Goal: Use online tool/utility

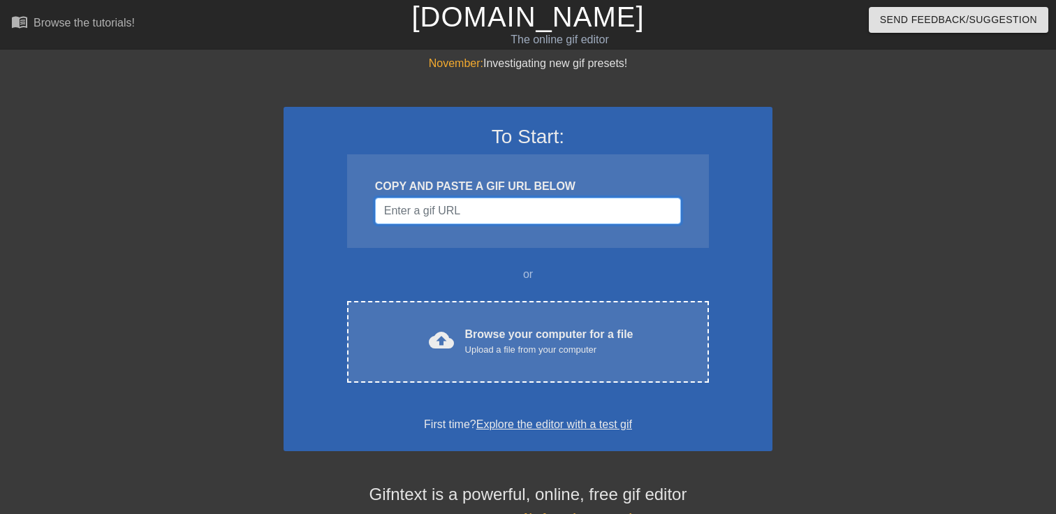
click at [523, 212] on input "Username" at bounding box center [528, 211] width 306 height 27
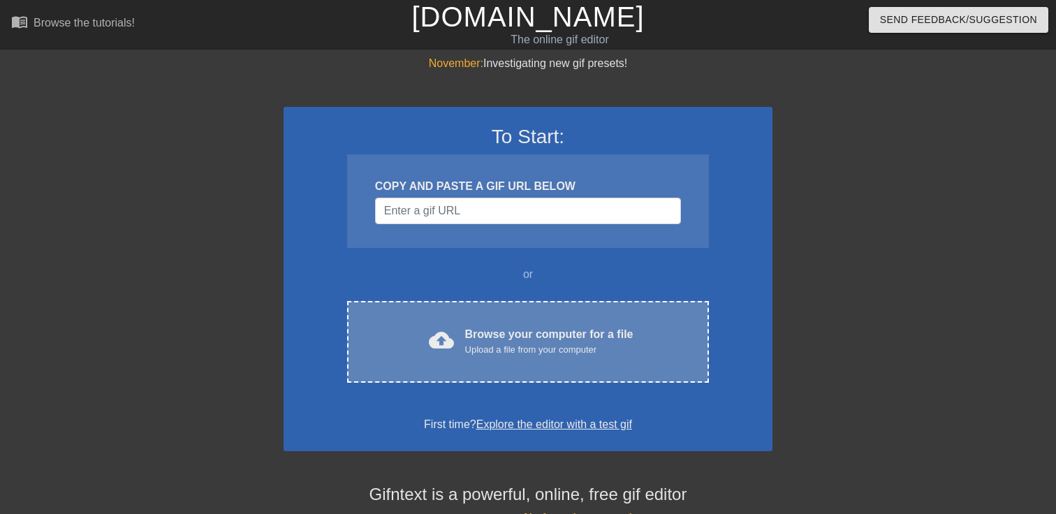
click at [478, 345] on div "Upload a file from your computer" at bounding box center [549, 350] width 168 height 14
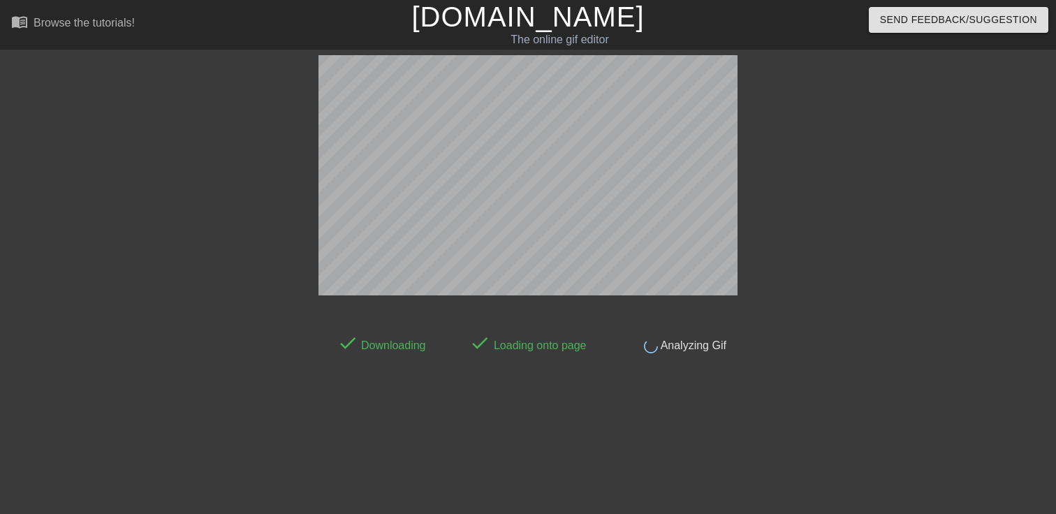
scroll to position [34, 0]
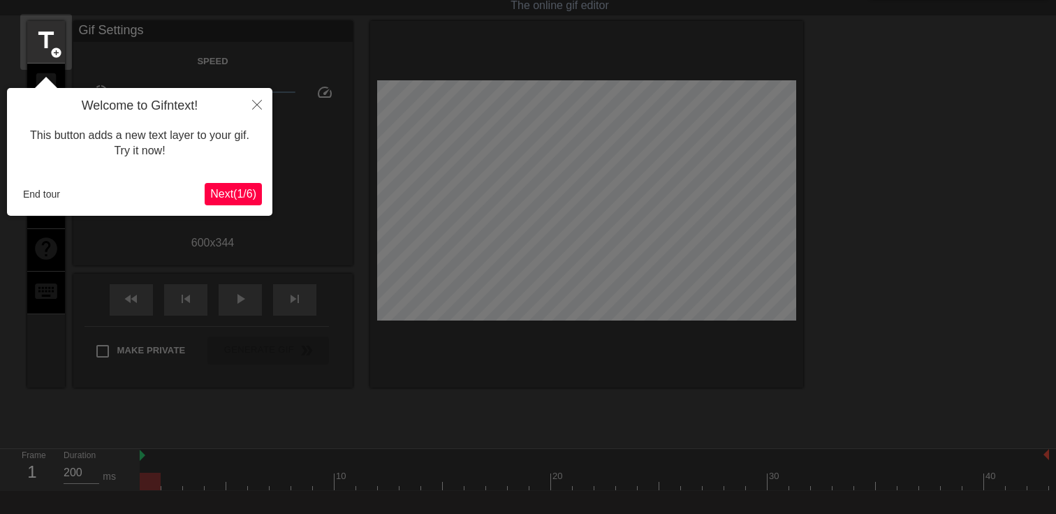
click at [230, 192] on span "Next ( 1 / 6 )" at bounding box center [233, 194] width 46 height 12
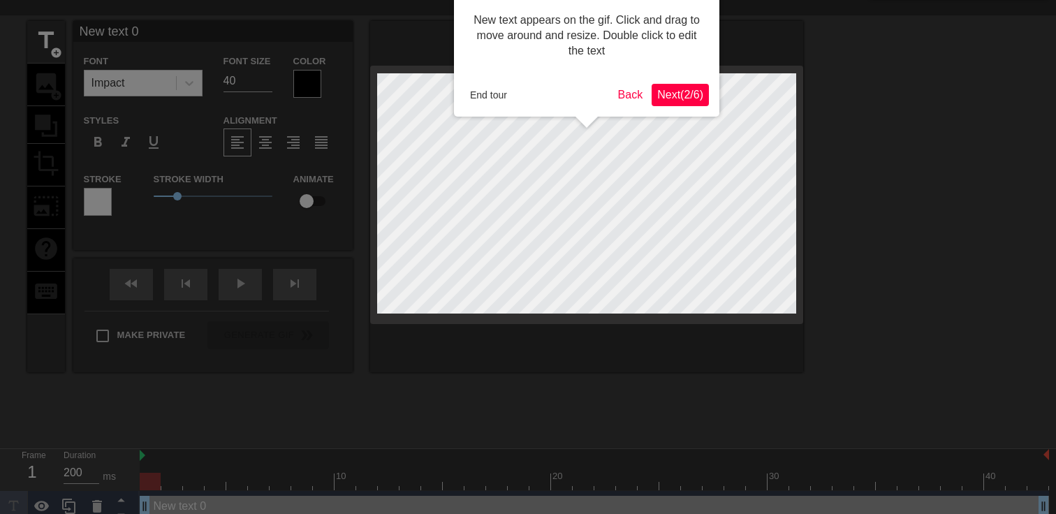
scroll to position [0, 0]
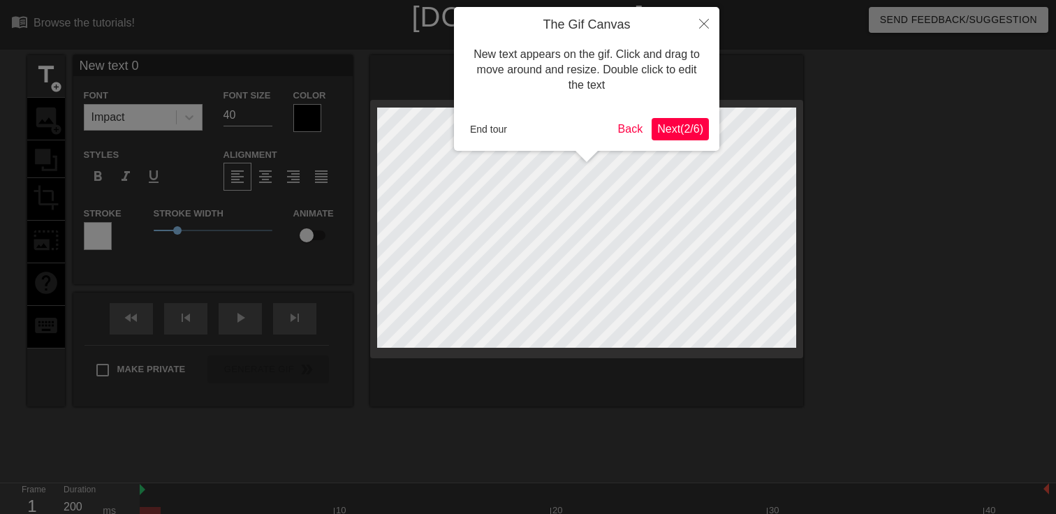
click at [673, 134] on span "Next ( 2 / 6 )" at bounding box center [680, 129] width 46 height 12
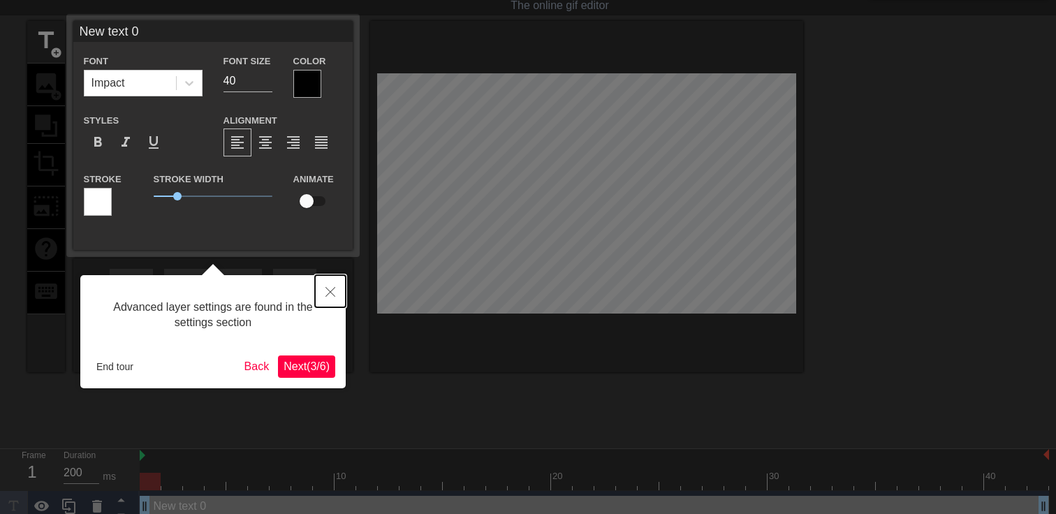
click at [332, 295] on icon "Close" at bounding box center [330, 292] width 10 height 10
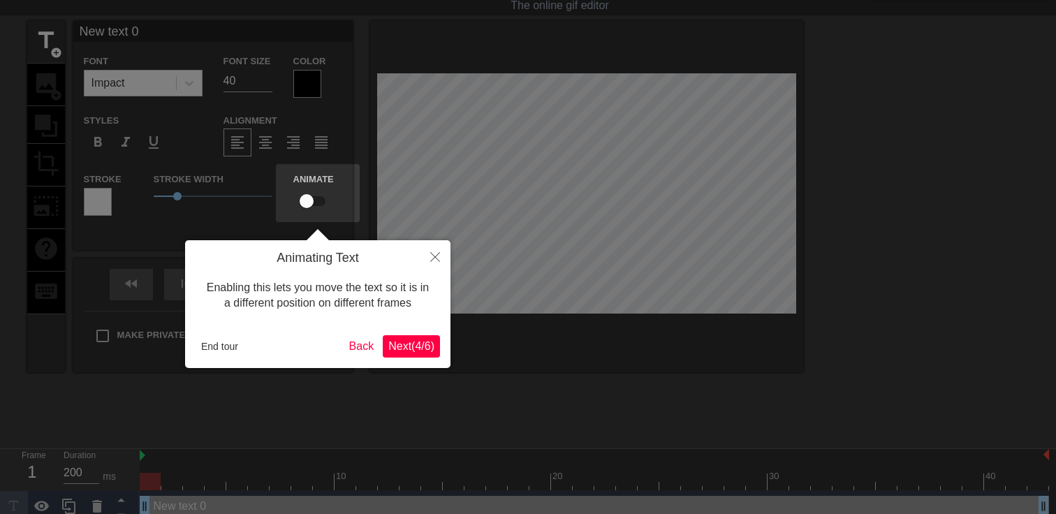
scroll to position [0, 0]
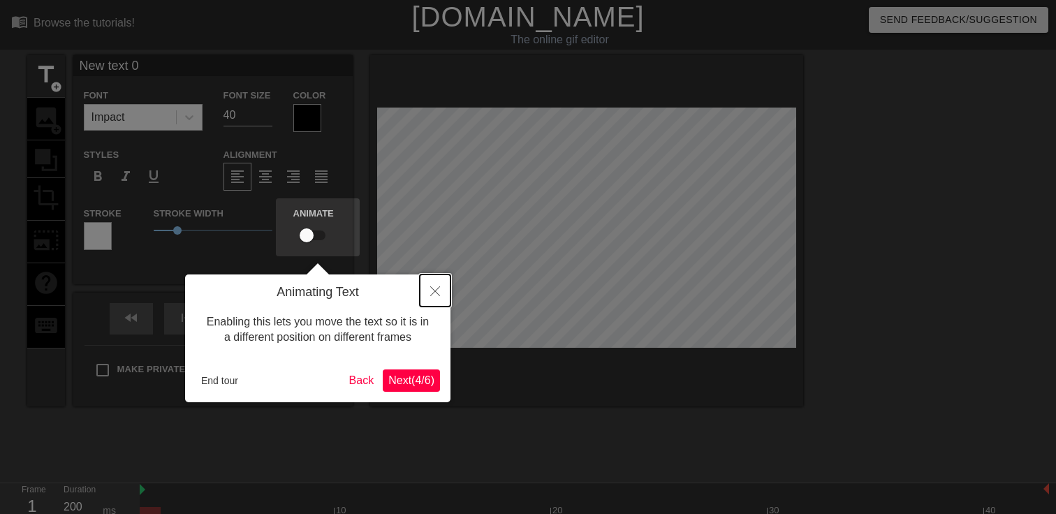
click at [434, 295] on icon "Close" at bounding box center [435, 291] width 10 height 10
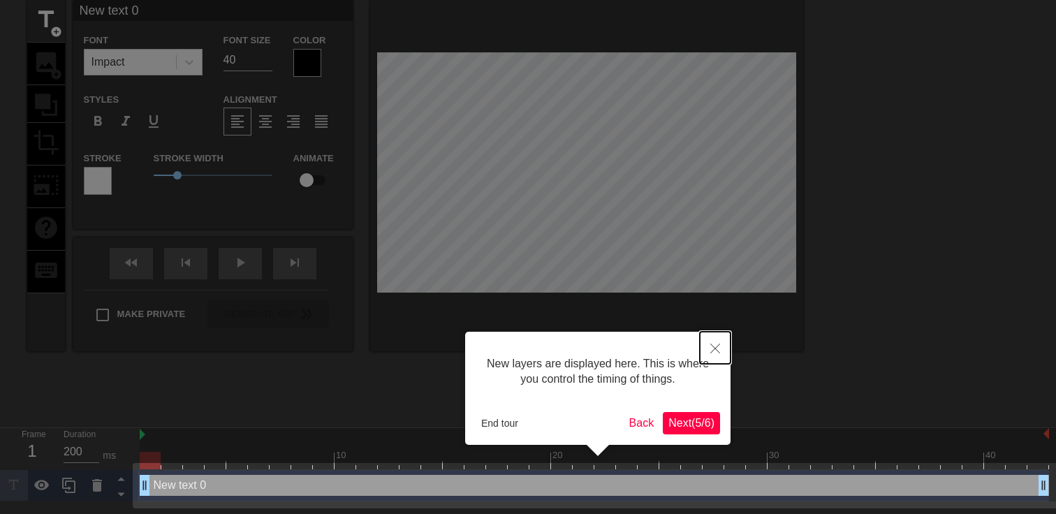
click at [717, 349] on icon "Close" at bounding box center [715, 349] width 10 height 10
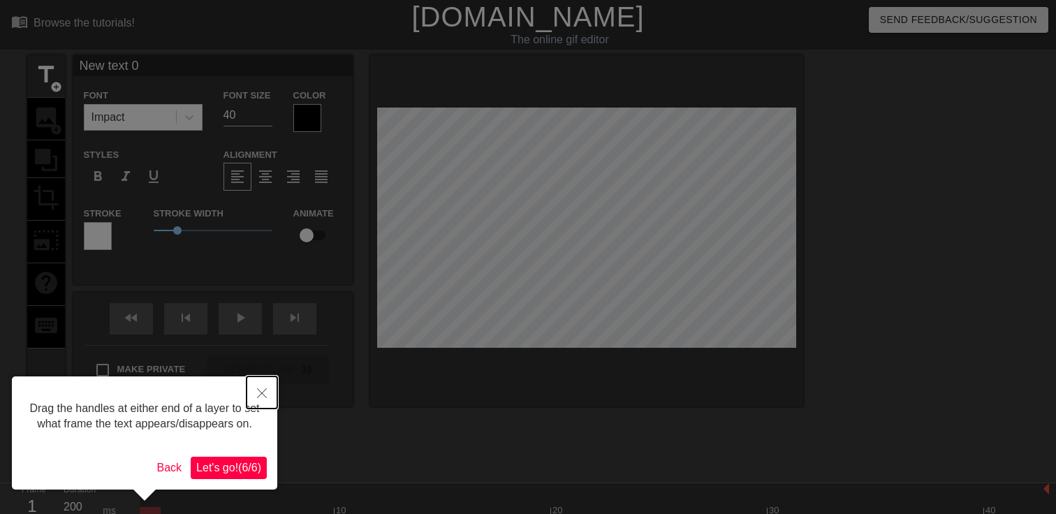
click at [261, 390] on icon "Close" at bounding box center [262, 393] width 10 height 10
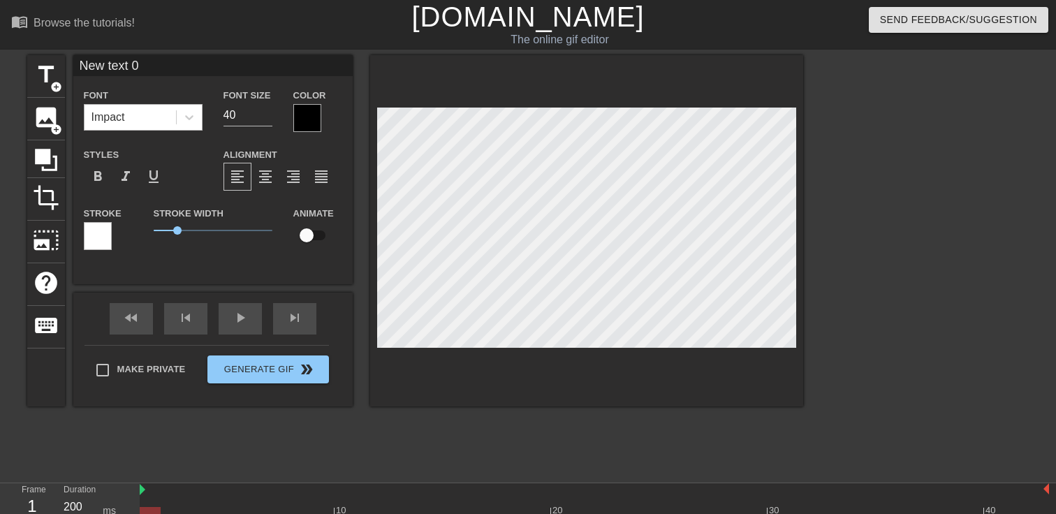
click at [122, 119] on div "Impact" at bounding box center [108, 117] width 34 height 17
click at [186, 119] on icon at bounding box center [189, 117] width 14 height 14
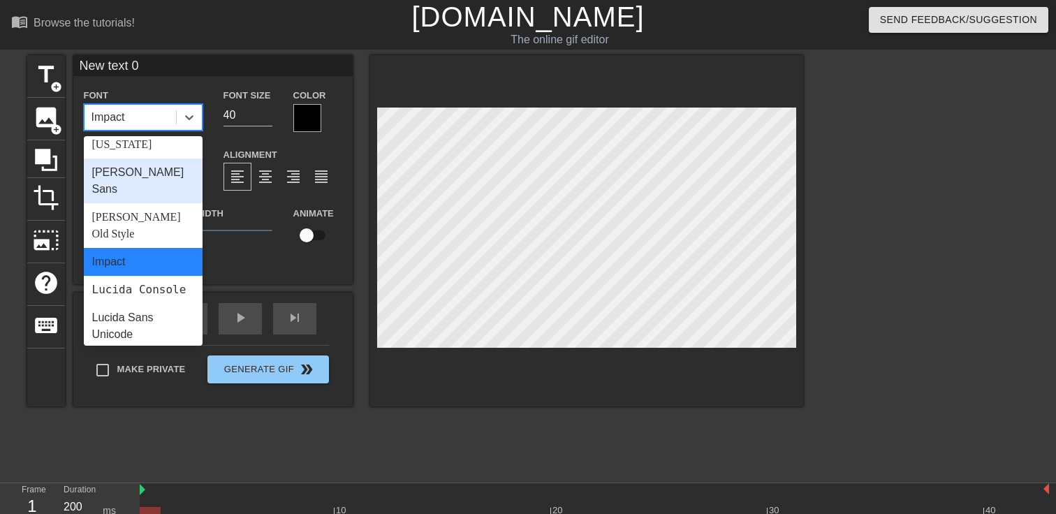
scroll to position [293, 0]
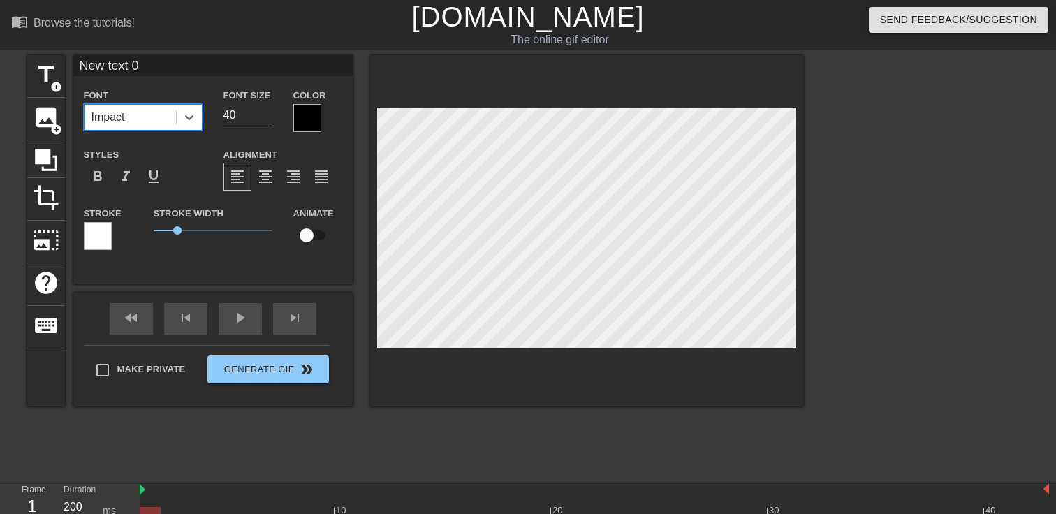
click at [131, 114] on div "Impact" at bounding box center [130, 117] width 91 height 25
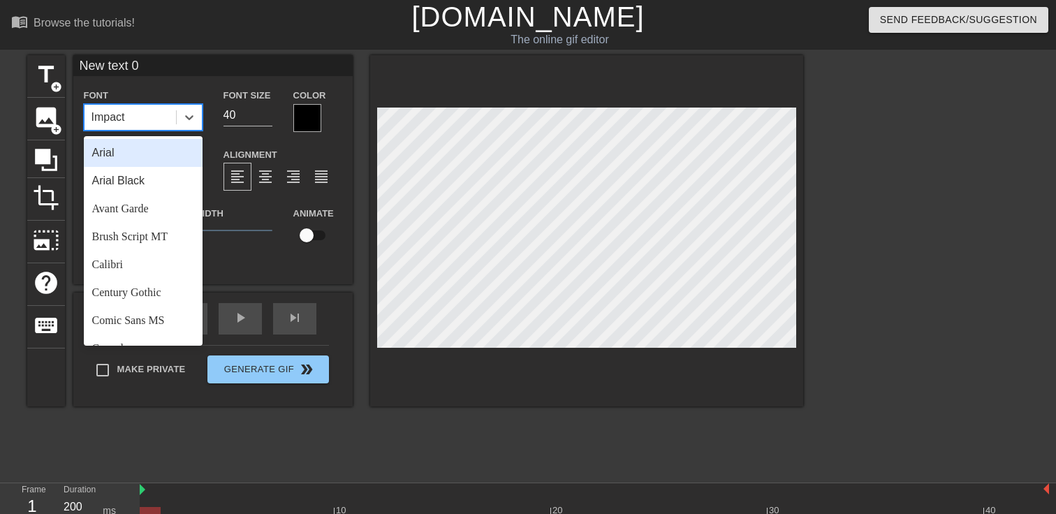
drag, startPoint x: 126, startPoint y: 119, endPoint x: 118, endPoint y: 119, distance: 8.4
click at [118, 119] on div "Impact" at bounding box center [130, 117] width 91 height 25
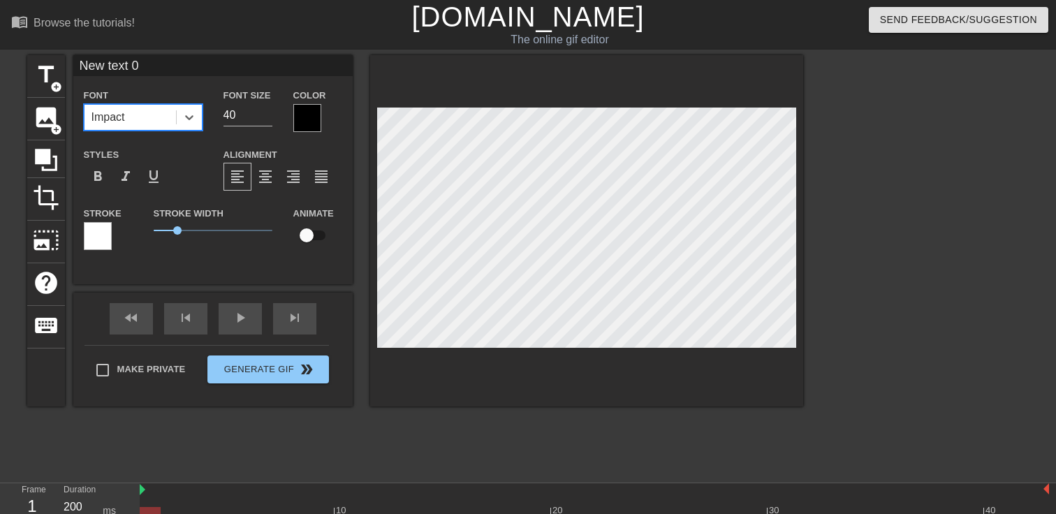
click at [112, 119] on div "Impact" at bounding box center [108, 117] width 34 height 17
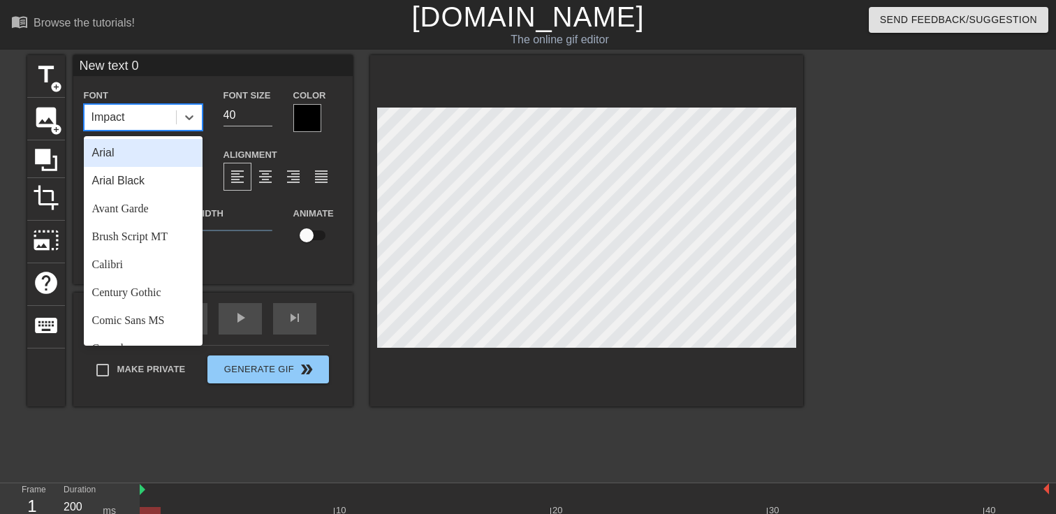
type input "A"
type input "g"
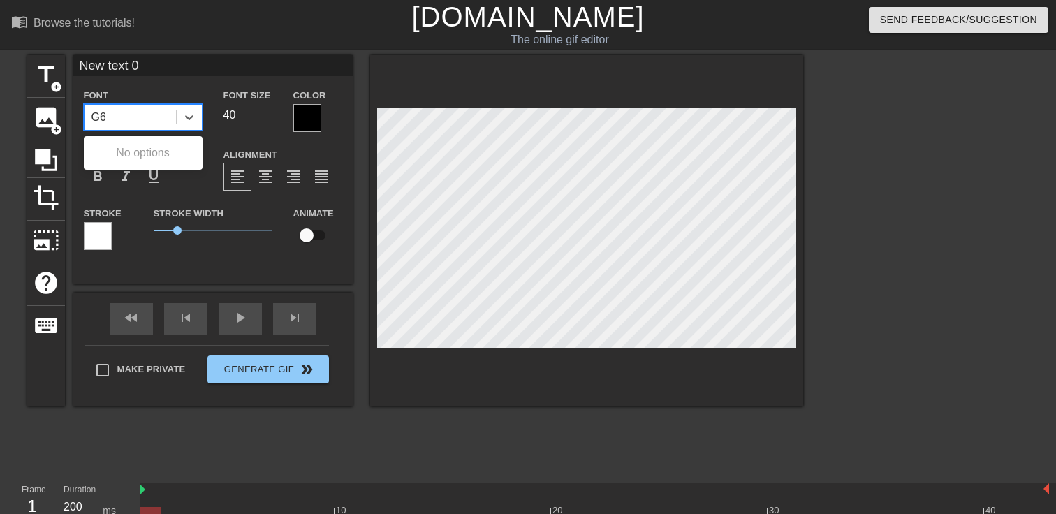
type input "G"
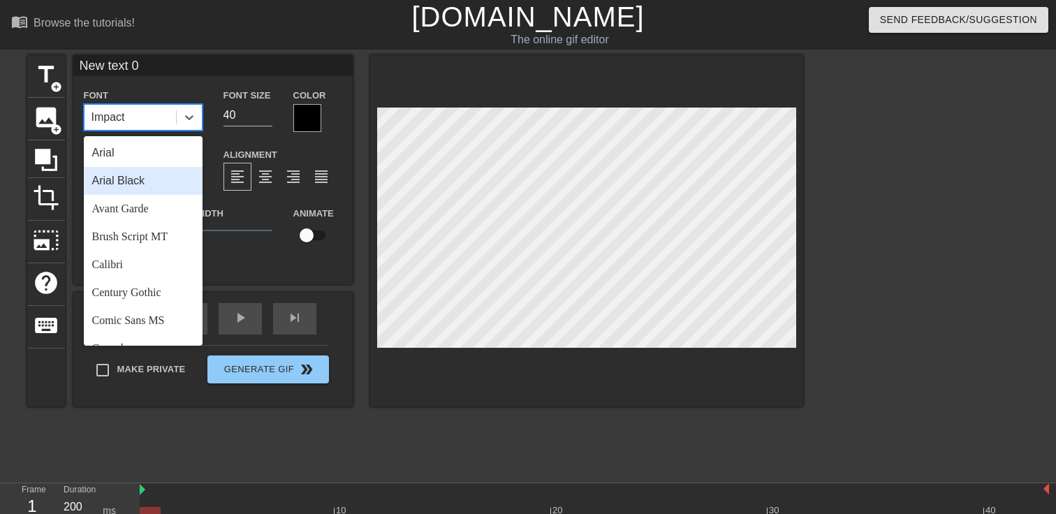
click at [230, 76] on div "New text 0 Font option [PERSON_NAME] focused, 2 of 24. 24 results available. Us…" at bounding box center [212, 158] width 279 height 207
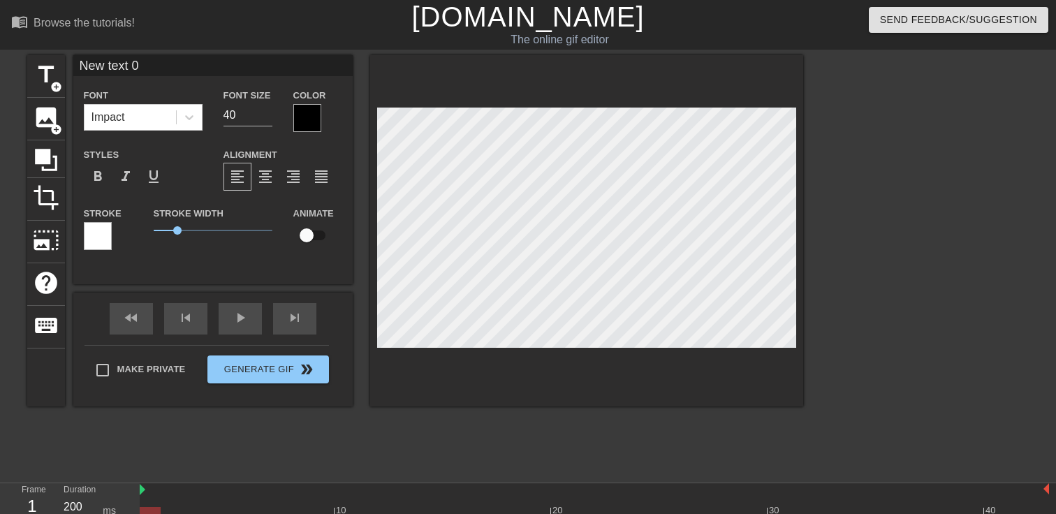
click at [180, 71] on input "New text 0" at bounding box center [212, 65] width 279 height 21
drag, startPoint x: 176, startPoint y: 68, endPoint x: 57, endPoint y: 64, distance: 118.8
click at [58, 64] on div "title add_circle image add_circle crop photo_size_select_large help keyboard Ne…" at bounding box center [415, 230] width 776 height 351
type input "g"
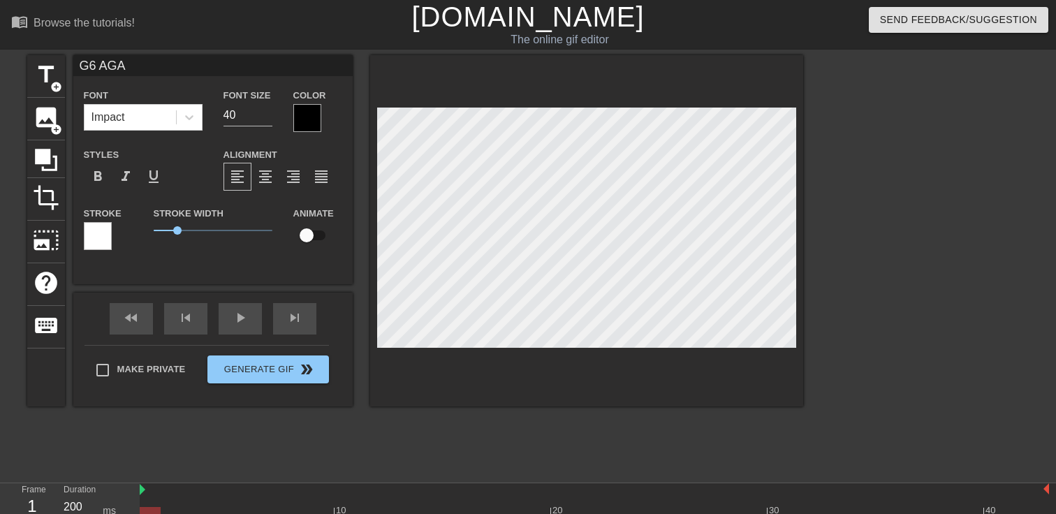
click at [97, 68] on input "G6 AGA" at bounding box center [212, 65] width 279 height 21
type input "New text 0"
type textarea "New text 0"
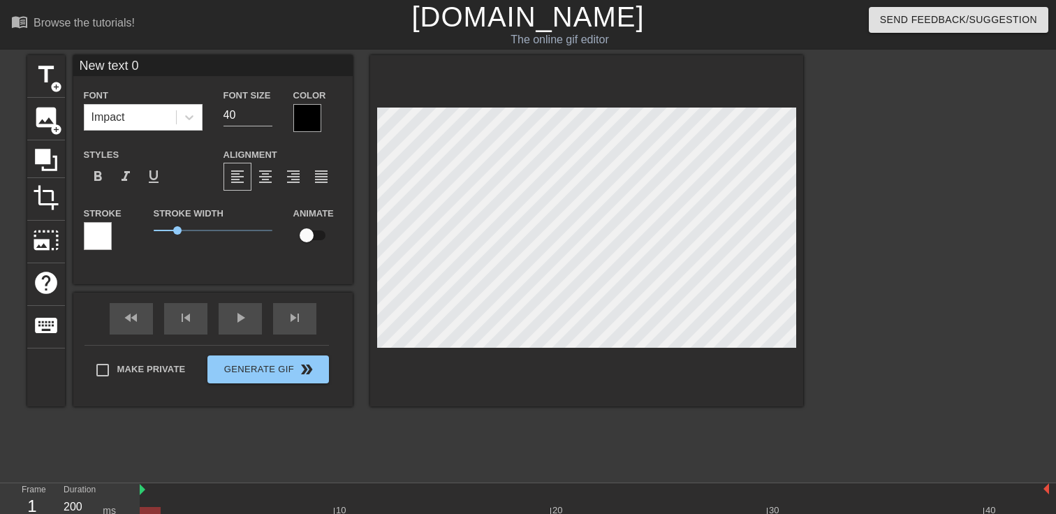
type input "G text 0"
type textarea "G text 0"
type input "G6 text 0"
type textarea "G6 text 0"
type input "G6 A"
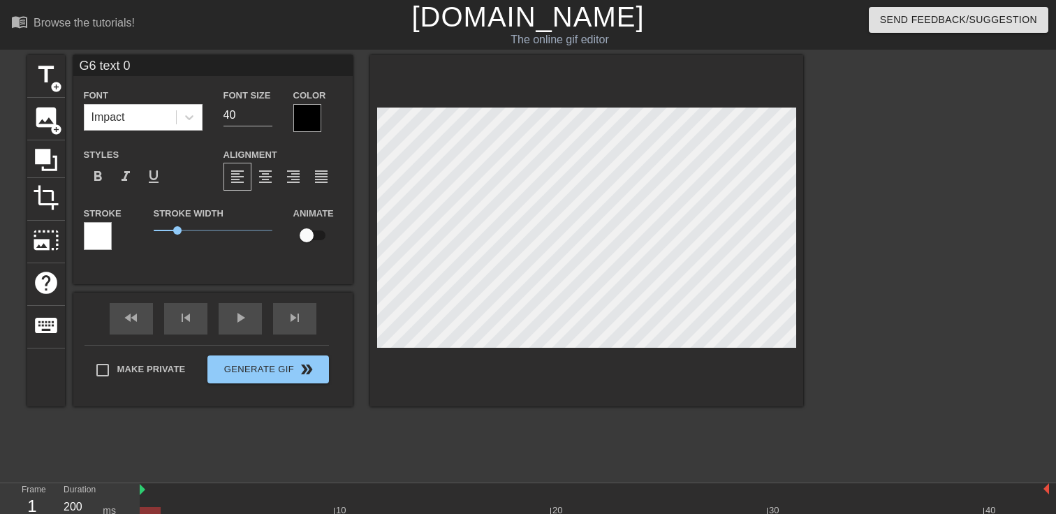
type textarea "G6 A"
type input "G6 AG"
type textarea "G6 AG"
type input "G6 AGa"
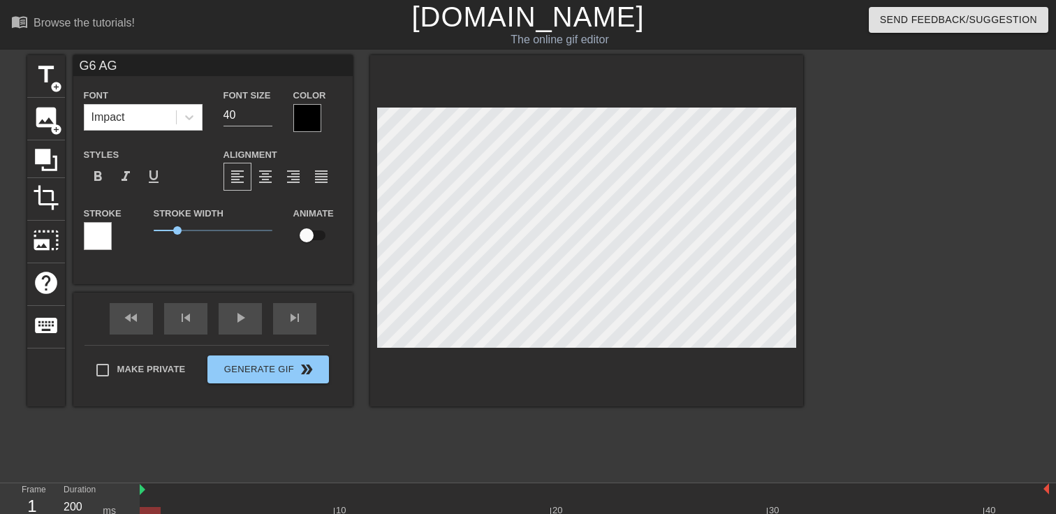
type textarea "G6 AGa"
type input "G6 AG"
type textarea "G6 AG"
type input "G6 AGA"
type textarea "G6 AGA"
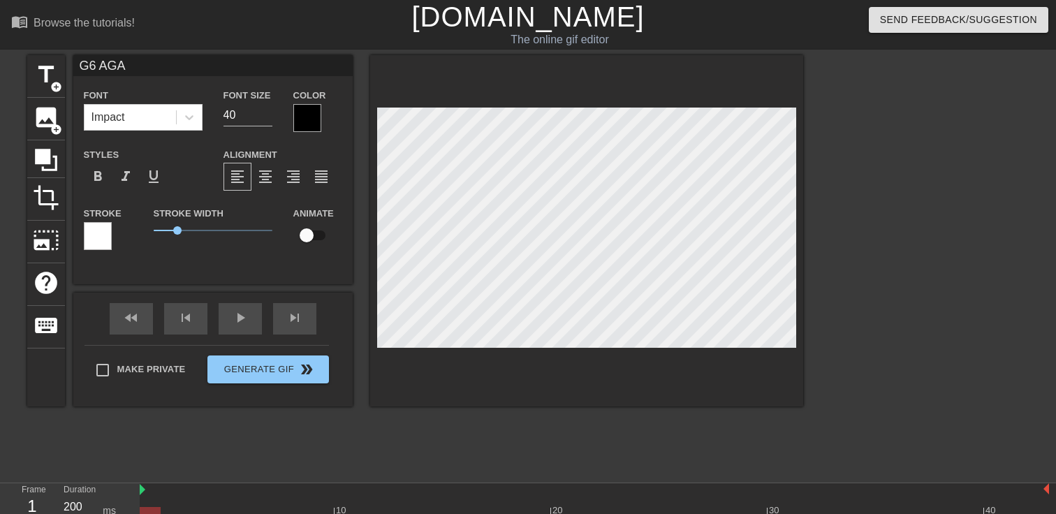
type input "G6AGA"
type textarea "G6AGA"
type input "G6AGA"
type textarea "G6 AGA"
click at [258, 175] on span "format_align_center" at bounding box center [265, 176] width 17 height 17
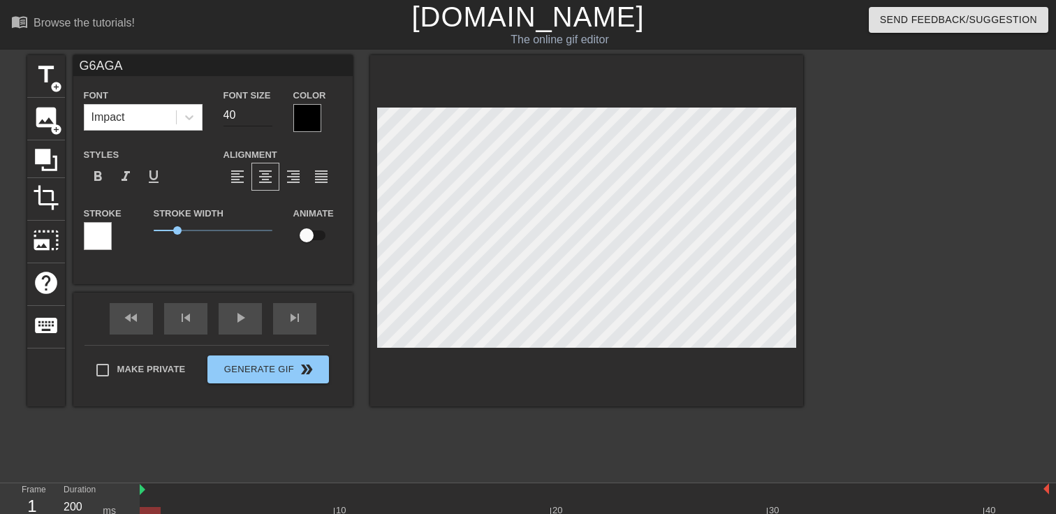
click at [238, 118] on input "40" at bounding box center [248, 115] width 49 height 22
type input "G6AGA"
type input "41"
type input "G6AGA"
type input "42"
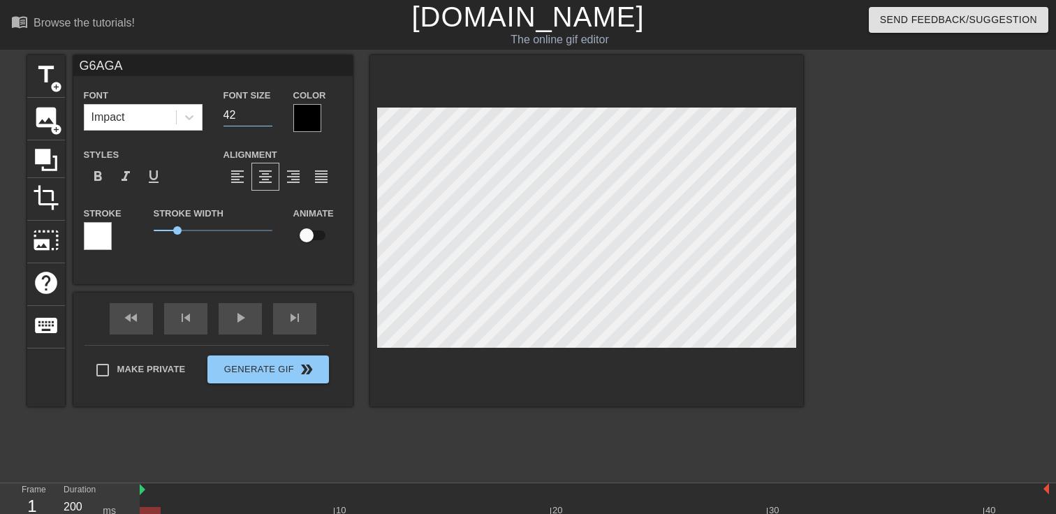
type input "G6AGA"
type input "43"
type input "G6AGA"
type input "44"
type input "G6AGA"
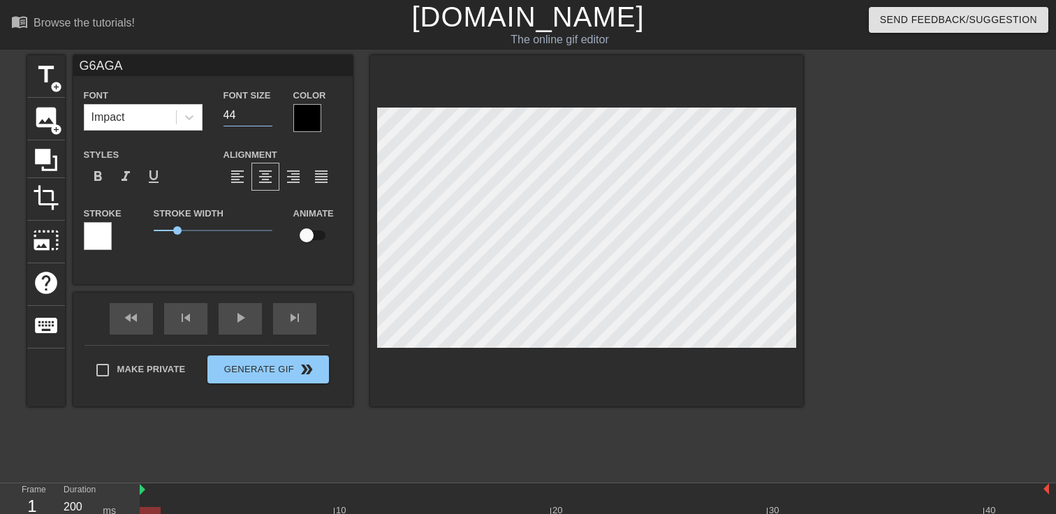
type input "45"
type input "G6AGA"
type input "46"
type input "G6AGA"
type input "47"
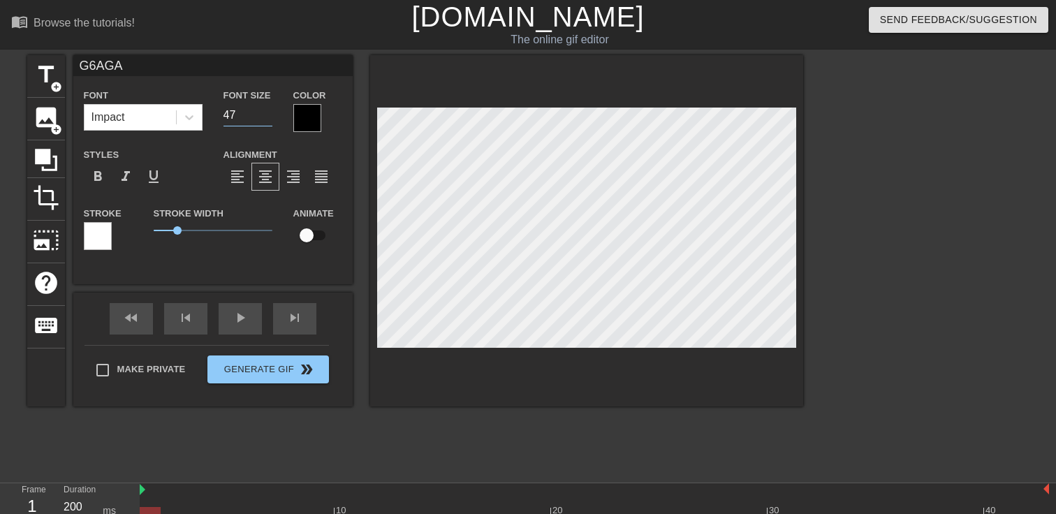
type input "G6AGA"
type input "48"
type input "G6AGA"
type input "49"
type input "G6AGA"
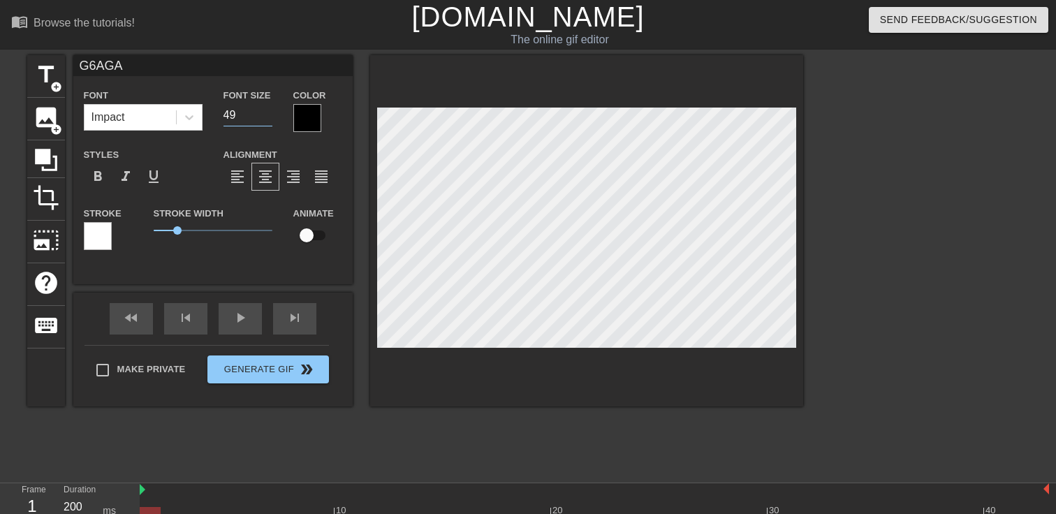
type input "50"
type input "G6AGA"
type input "51"
type input "G6AGA"
type input "52"
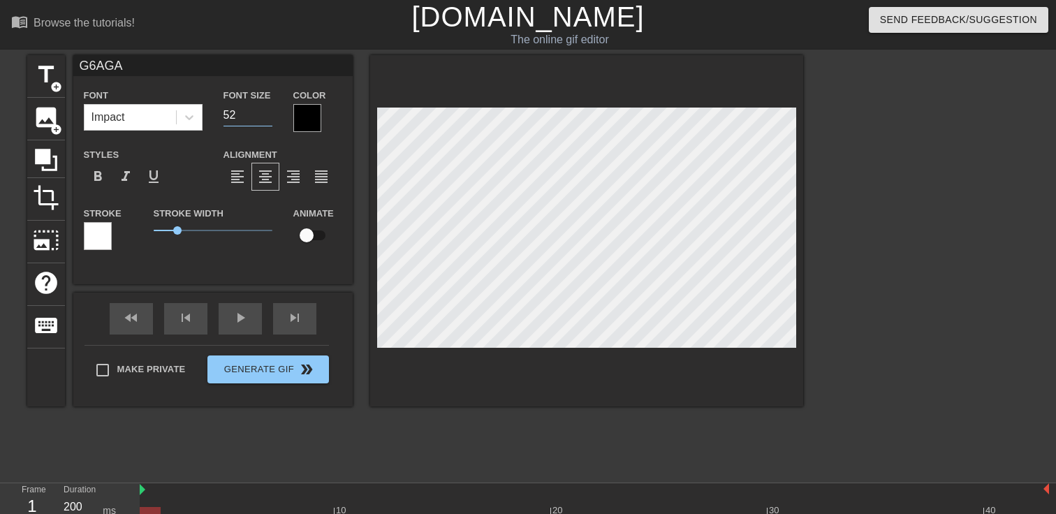
type input "G6AGA"
type input "53"
type input "G6AGA"
type input "54"
type input "G6AGA"
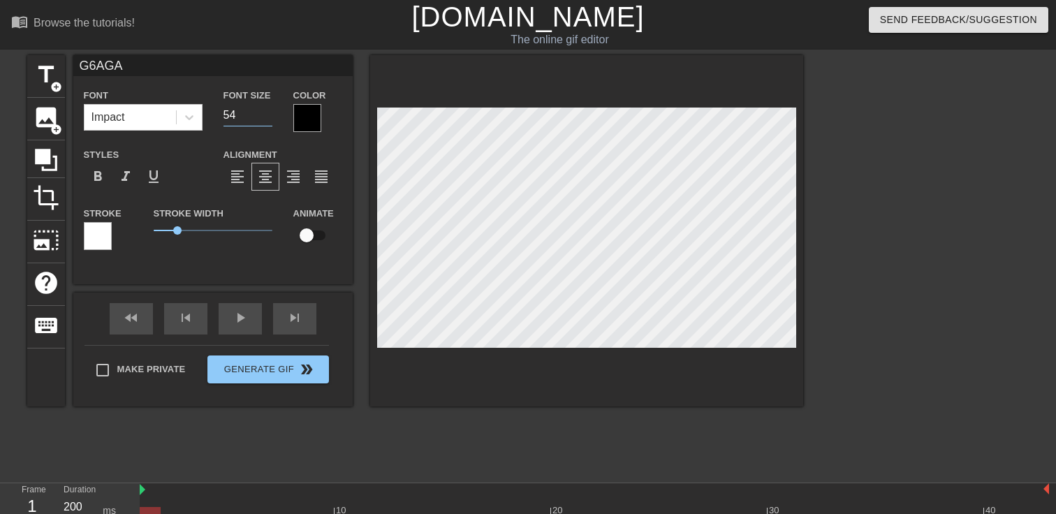
type input "55"
type input "G6AGA"
type input "56"
type input "G6AGA"
type input "57"
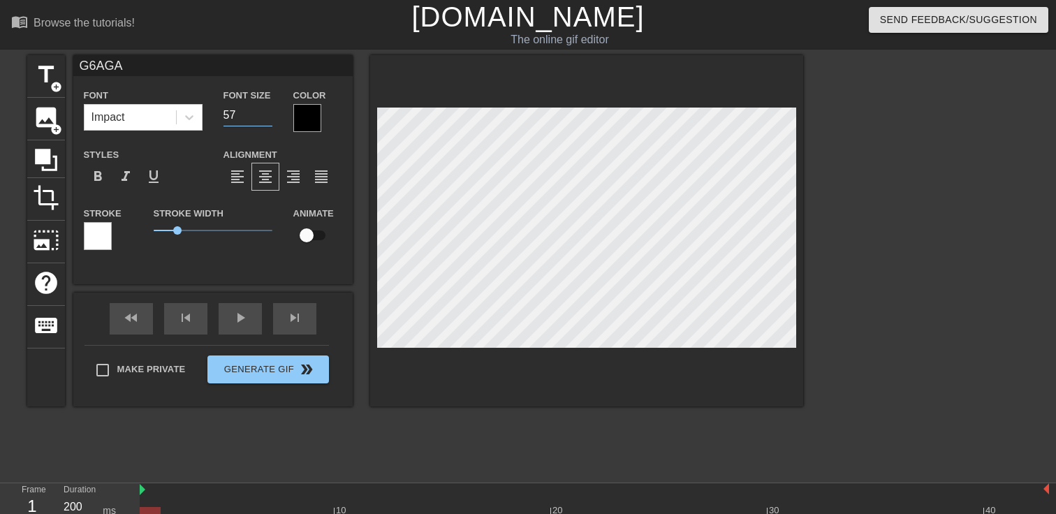
type input "G6AGA"
type input "58"
type input "G6AGA"
type input "59"
type input "G6AGA"
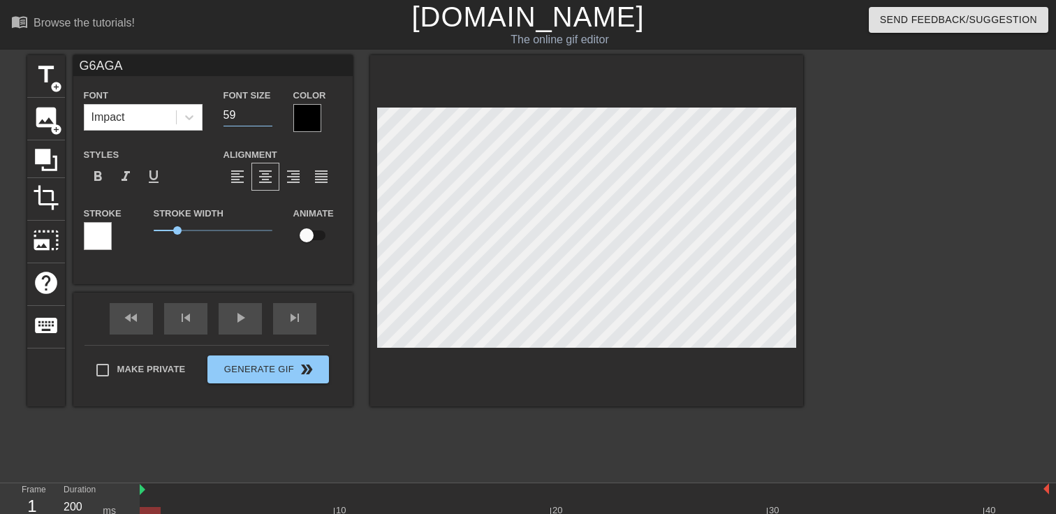
type input "60"
type input "G6AGA"
type input "61"
type input "G6AGA"
type input "62"
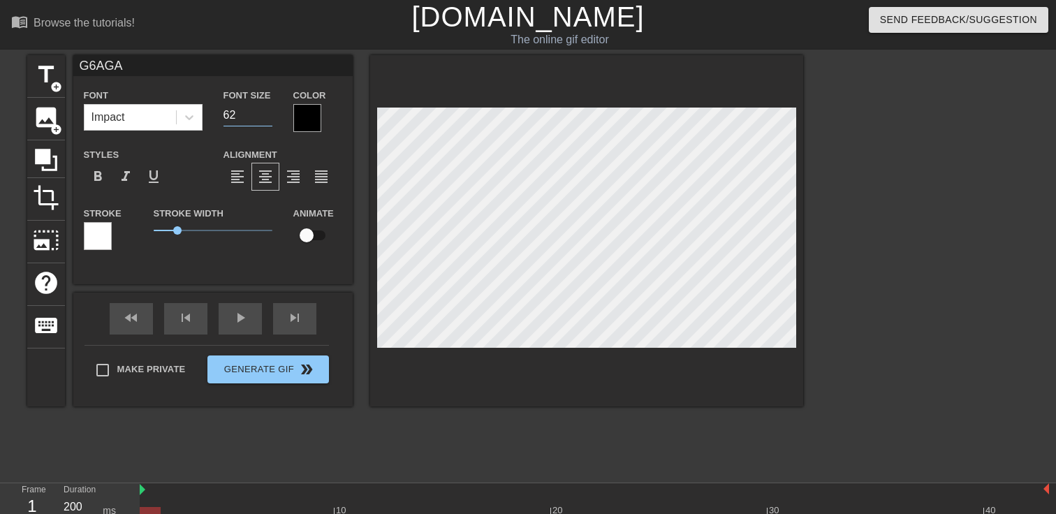
type input "G6AGA"
type input "63"
type input "G6AGA"
type input "64"
type input "G6AGA"
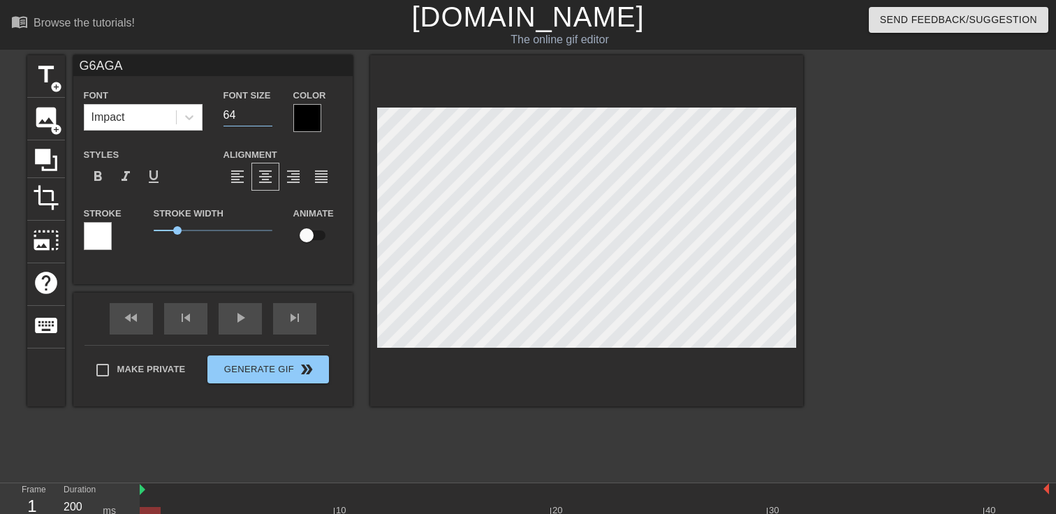
type input "65"
type input "G6AGA"
type input "66"
type input "G6AGA"
type input "67"
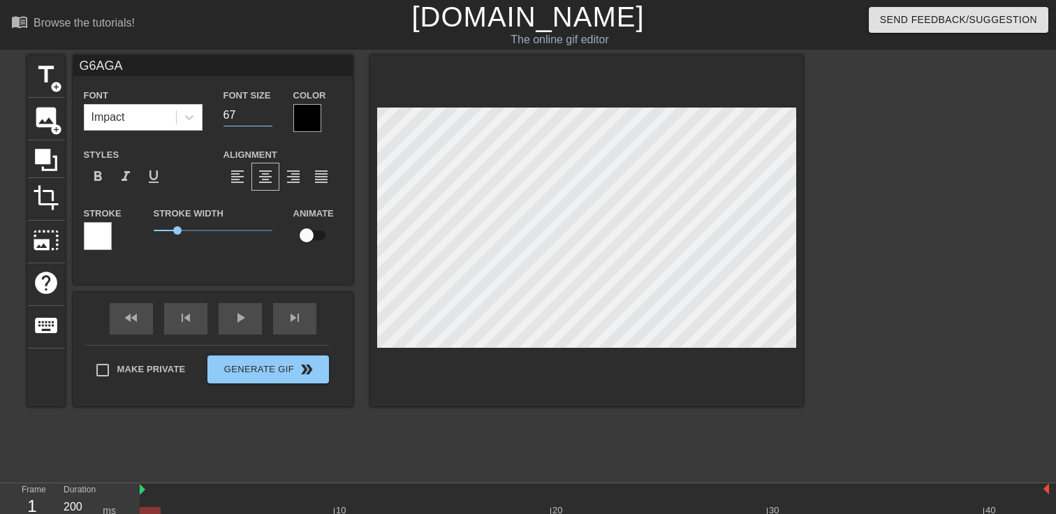
type input "G6AGA"
type input "68"
type input "G6AGA"
type input "69"
type input "G6AGA"
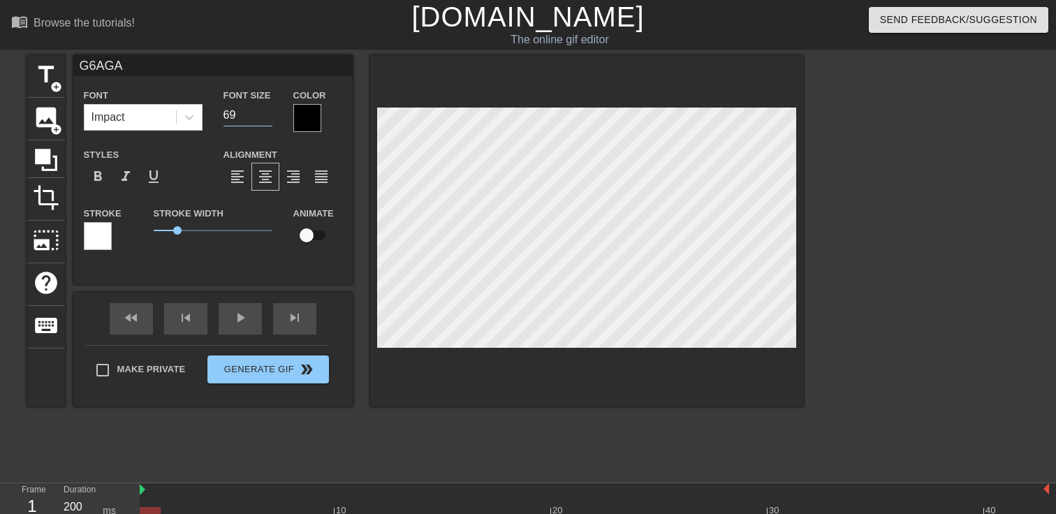
type input "70"
type input "G6AGA"
type input "71"
type input "G6AGA"
type input "72"
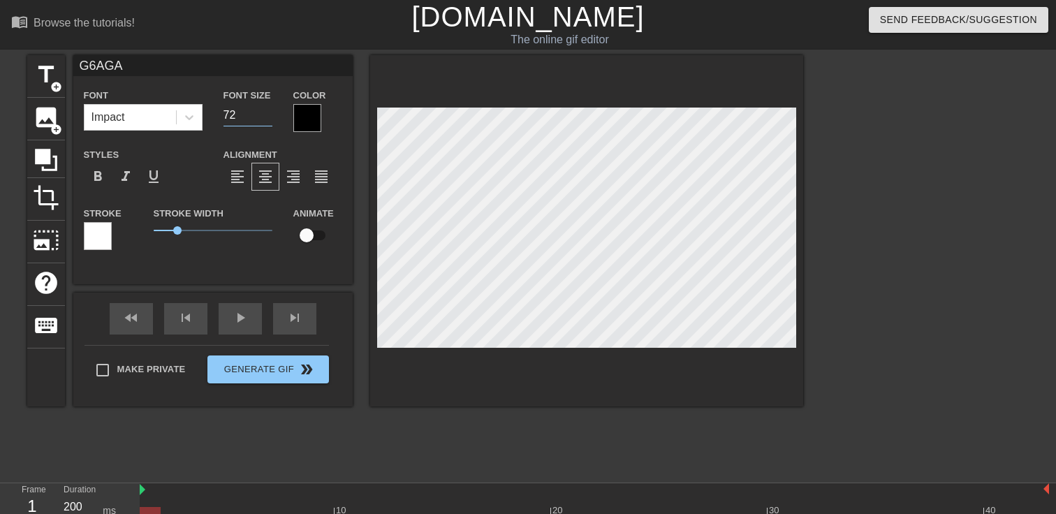
type input "G6AGA"
type input "73"
click at [265, 112] on input "73" at bounding box center [248, 115] width 49 height 22
type input "G6AGA"
drag, startPoint x: 177, startPoint y: 232, endPoint x: 222, endPoint y: 230, distance: 45.4
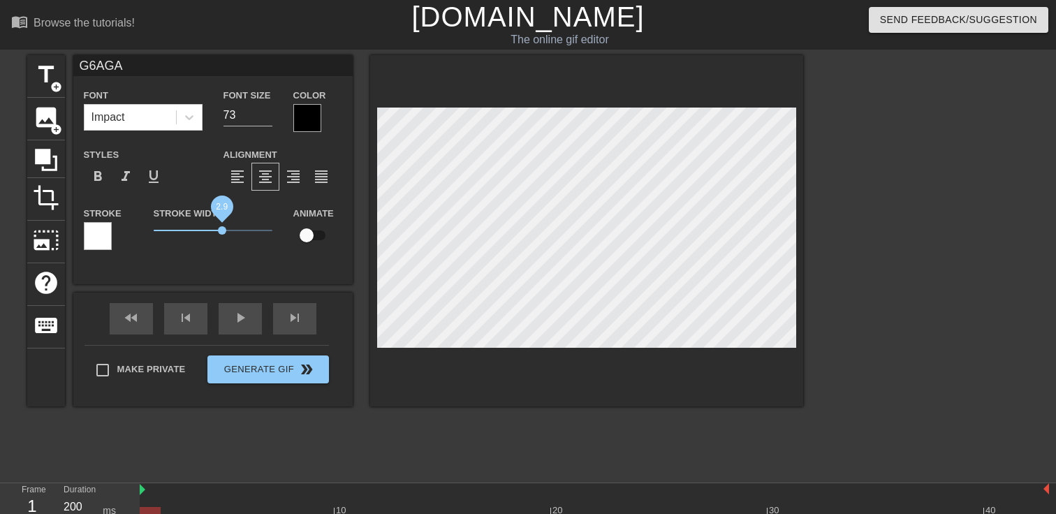
click at [222, 230] on span "2.9" at bounding box center [222, 230] width 8 height 8
click at [306, 235] on input "checkbox" at bounding box center [307, 235] width 80 height 27
checkbox input "true"
click at [100, 237] on div at bounding box center [98, 236] width 28 height 28
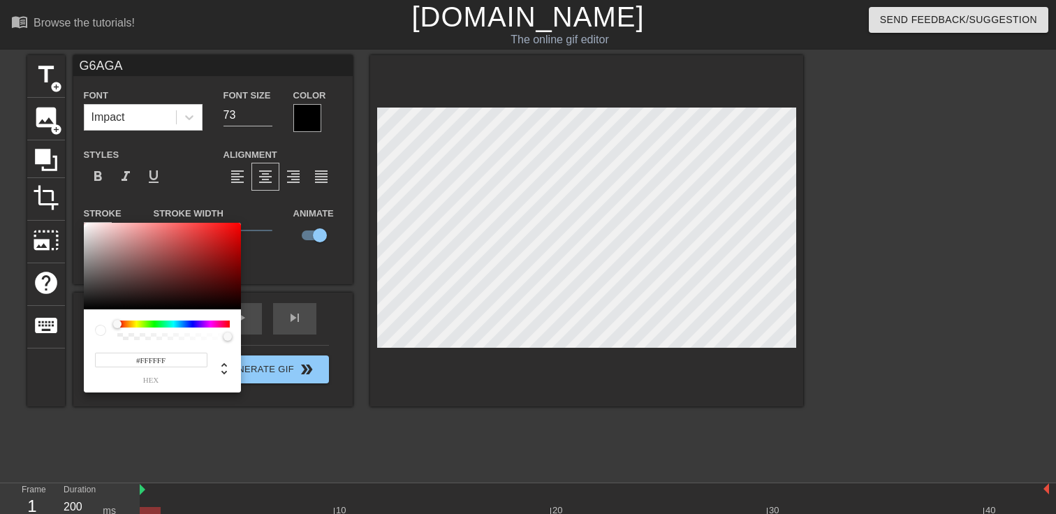
click at [161, 321] on div at bounding box center [173, 324] width 112 height 7
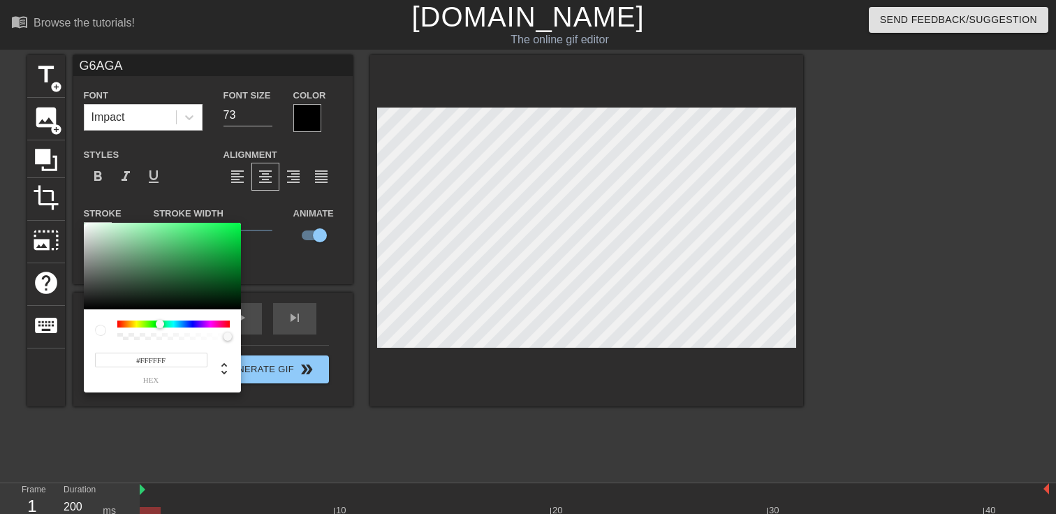
click at [160, 325] on div at bounding box center [173, 324] width 112 height 7
type input "G6AGA"
drag, startPoint x: 160, startPoint y: 324, endPoint x: 152, endPoint y: 324, distance: 7.7
click at [153, 324] on div at bounding box center [157, 324] width 8 height 8
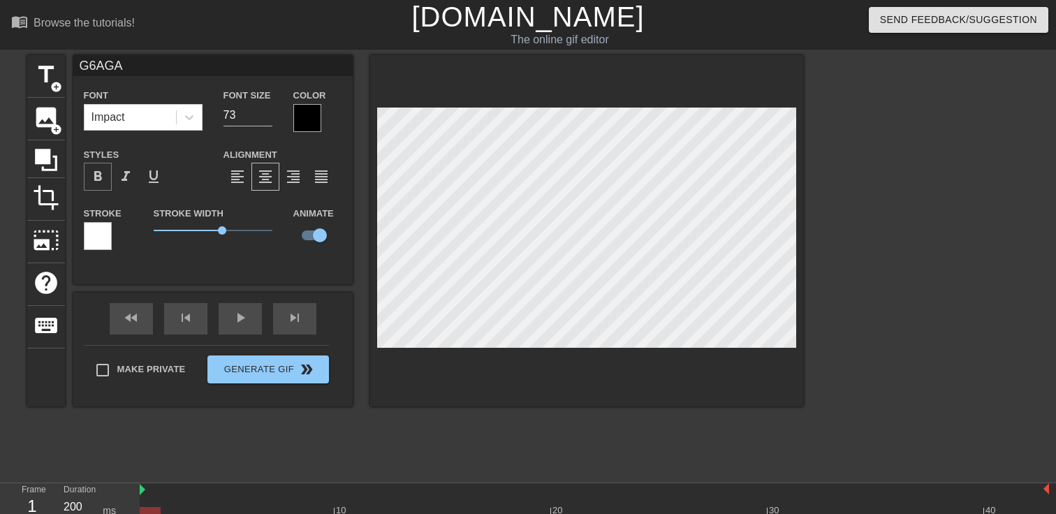
click at [98, 173] on span "format_bold" at bounding box center [97, 176] width 17 height 17
click at [314, 119] on div at bounding box center [307, 118] width 28 height 28
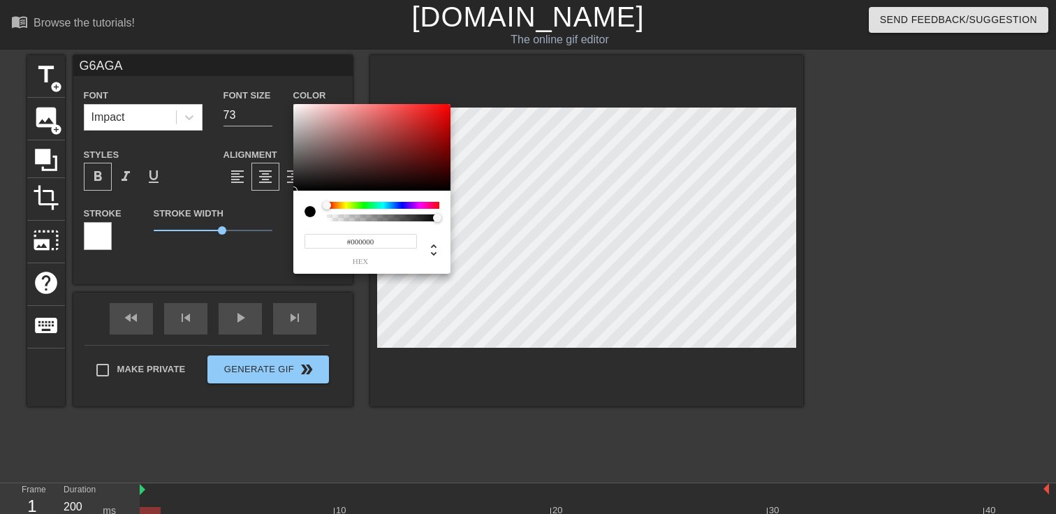
click at [312, 214] on div at bounding box center [310, 211] width 11 height 11
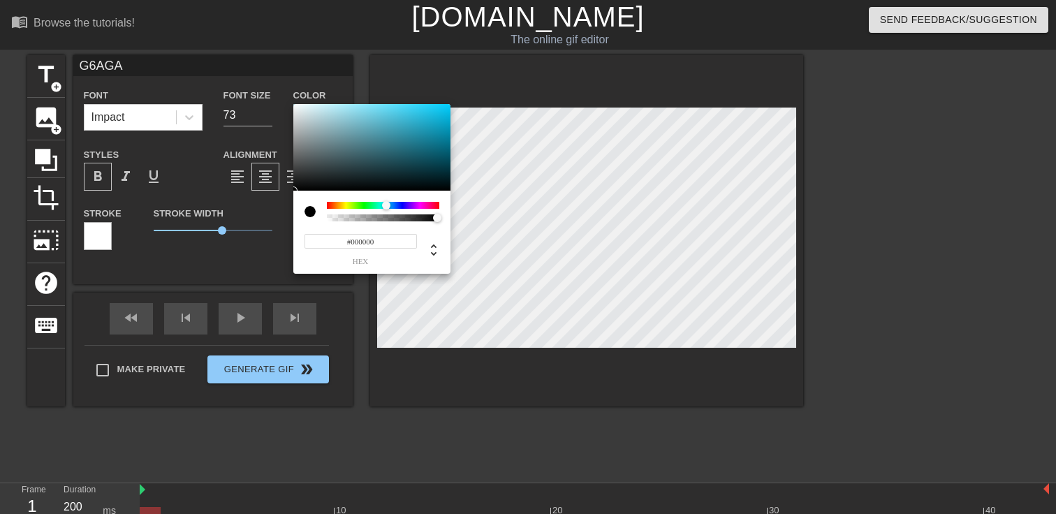
drag, startPoint x: 327, startPoint y: 207, endPoint x: 386, endPoint y: 207, distance: 59.4
click at [386, 207] on div at bounding box center [386, 205] width 8 height 8
type input "G6AGA"
type input "#3DBDDA"
click at [407, 117] on div at bounding box center [371, 147] width 157 height 87
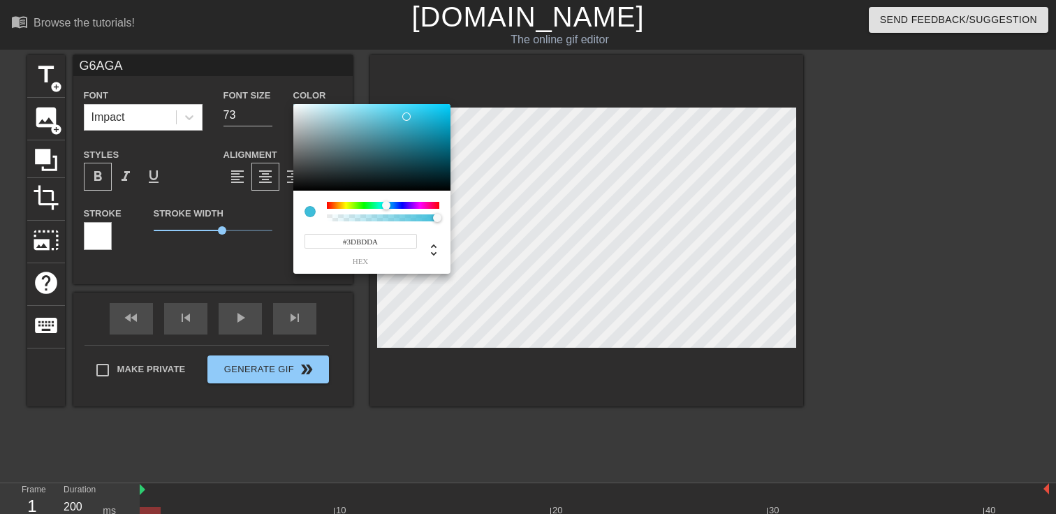
type input "G6AGA"
type input "#45C5E2"
type input "G6AGA"
type input "#49C6E2"
type input "G6AGA"
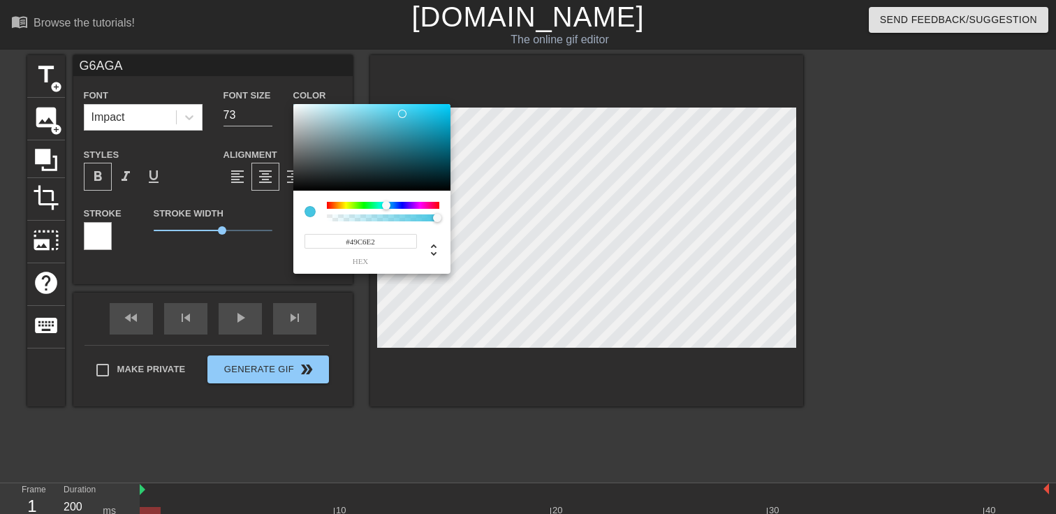
type input "#4CC7E2"
type input "G6AGA"
type input "#50C8E2"
type input "G6AGA"
type input "#54C9E2"
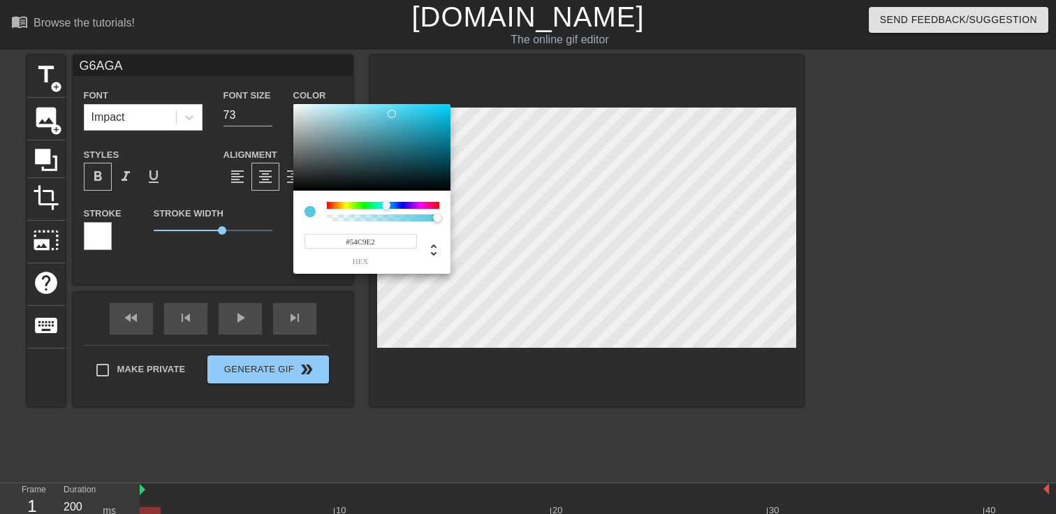
type input "G6AGA"
type input "#57CAE2"
type input "G6AGA"
type input "#59CAE2"
type input "G6AGA"
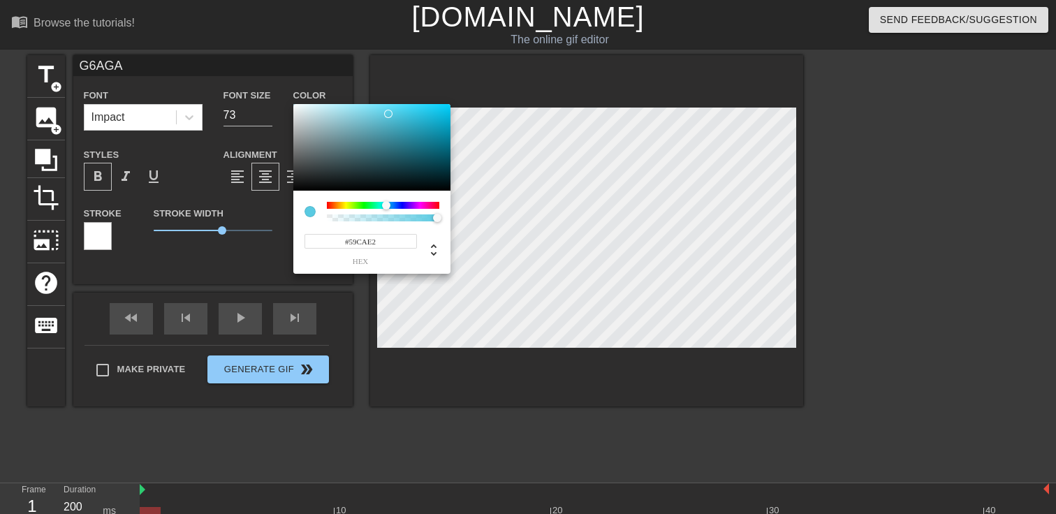
type input "#5ACCE4"
type input "G6AGA"
type input "#5CCEE6"
drag, startPoint x: 402, startPoint y: 114, endPoint x: 388, endPoint y: 112, distance: 14.0
click at [388, 112] on div at bounding box center [387, 112] width 8 height 8
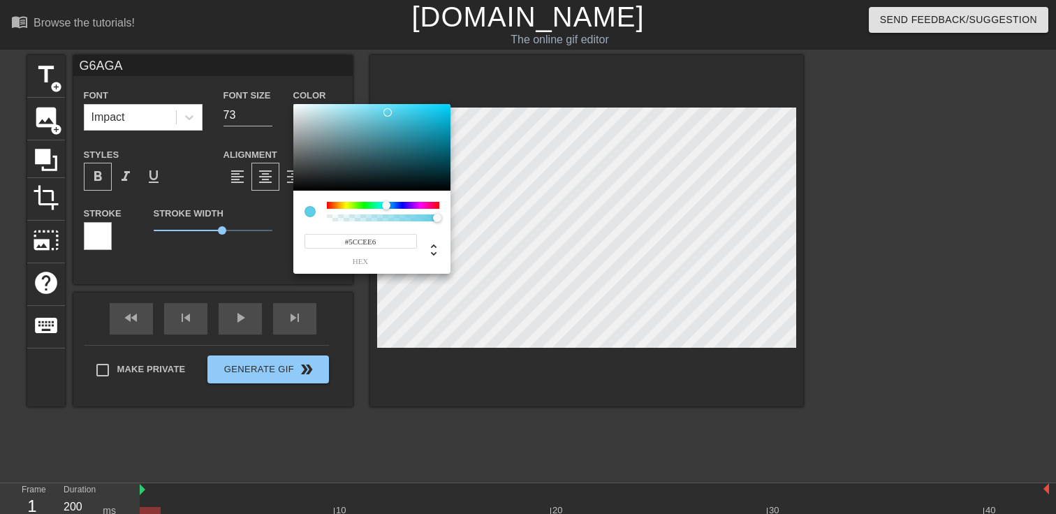
type input "G6AGA"
type input "#5CE6DC"
type input "G6AGA"
type input "#5CE6D7"
type input "G6AGA"
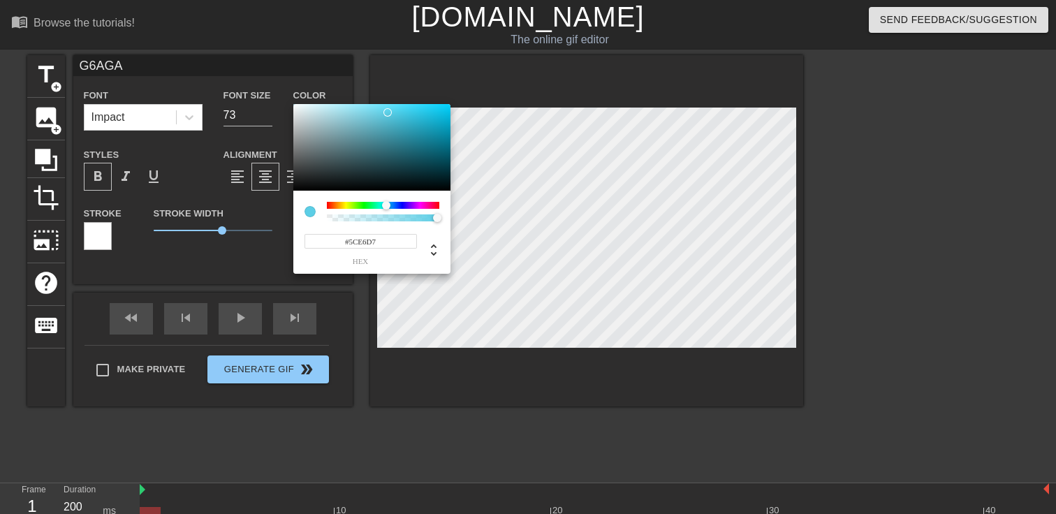
type input "#5CE6D1"
type input "G6AGA"
type input "#5CE6CC"
type input "G6AGA"
type input "#5CE6C7"
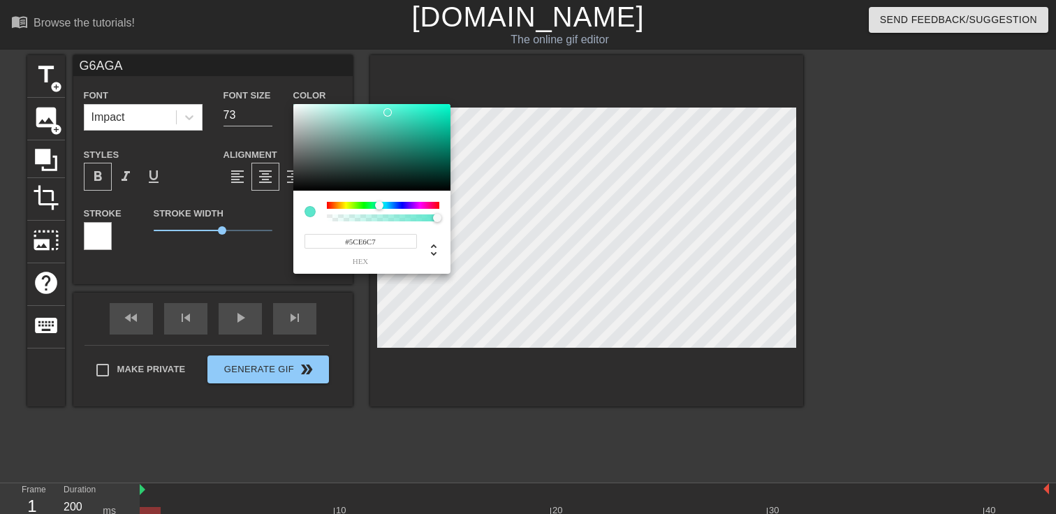
type input "G6AGA"
type input "#5CE6BD"
type input "G6AGA"
type input "#5CE6B8"
type input "G6AGA"
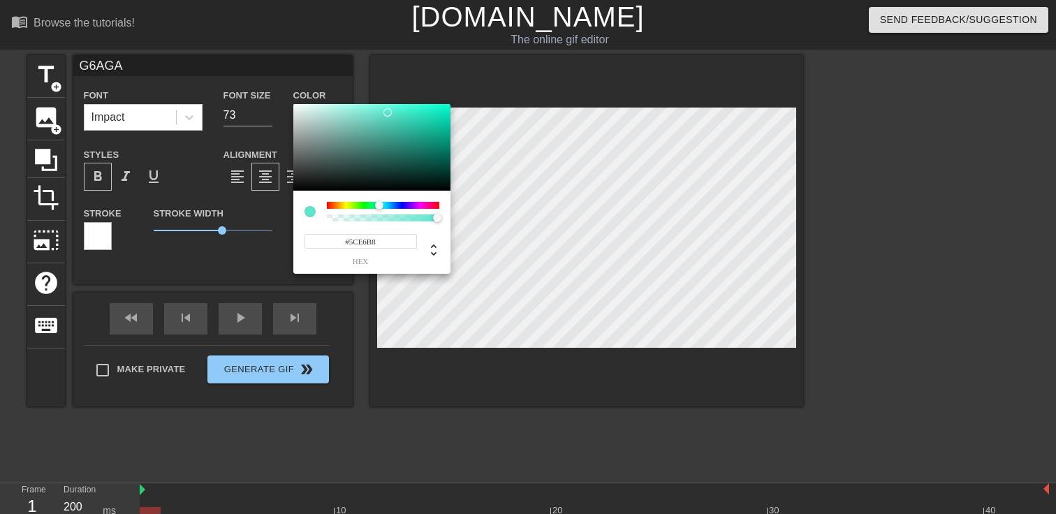
type input "#5CE6AD"
type input "G6AGA"
type input "#5CE6A8"
type input "G6AGA"
type input "#5CE6A3"
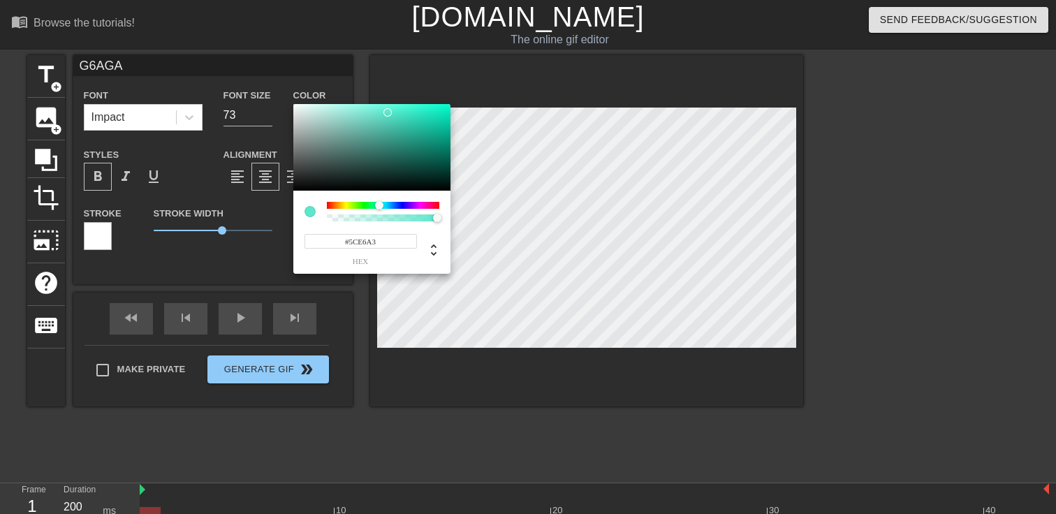
type input "G6AGA"
type input "#5CE69E"
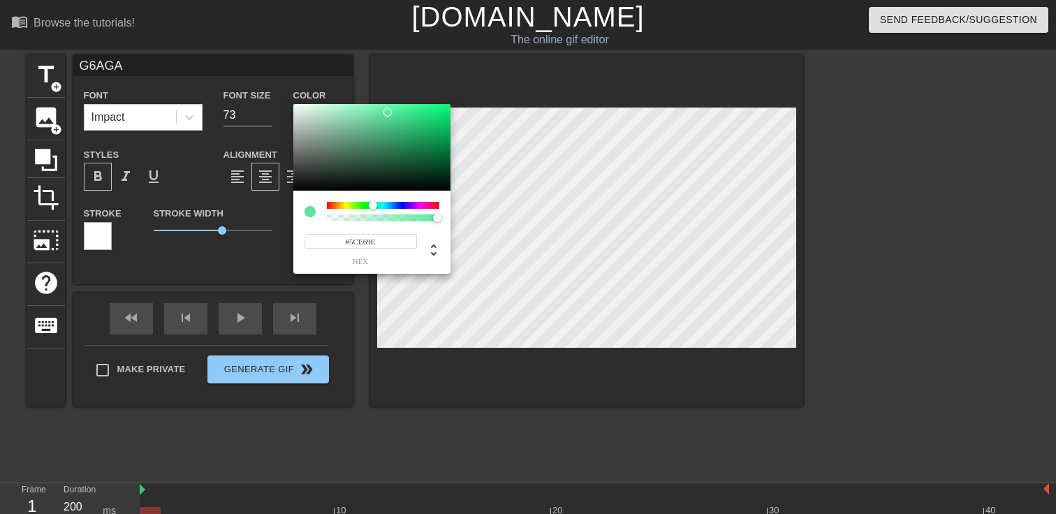
type input "G6AGA"
type input "#5CE6A3"
type input "G6AGA"
type input "#5CE6A8"
type input "G6AGA"
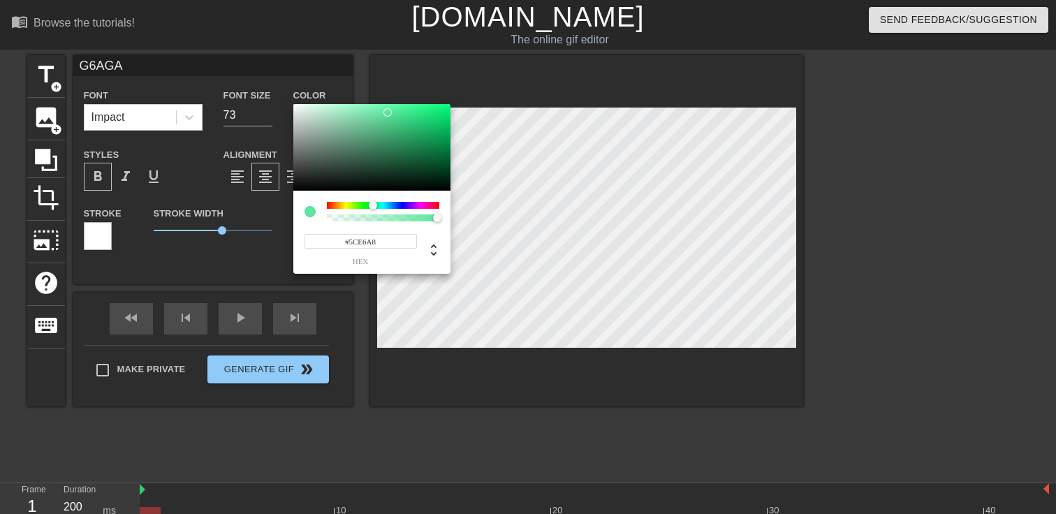
type input "#5CE6AD"
type input "G6AGA"
type input "#5CE6B3"
type input "G6AGA"
type input "#5CE6B8"
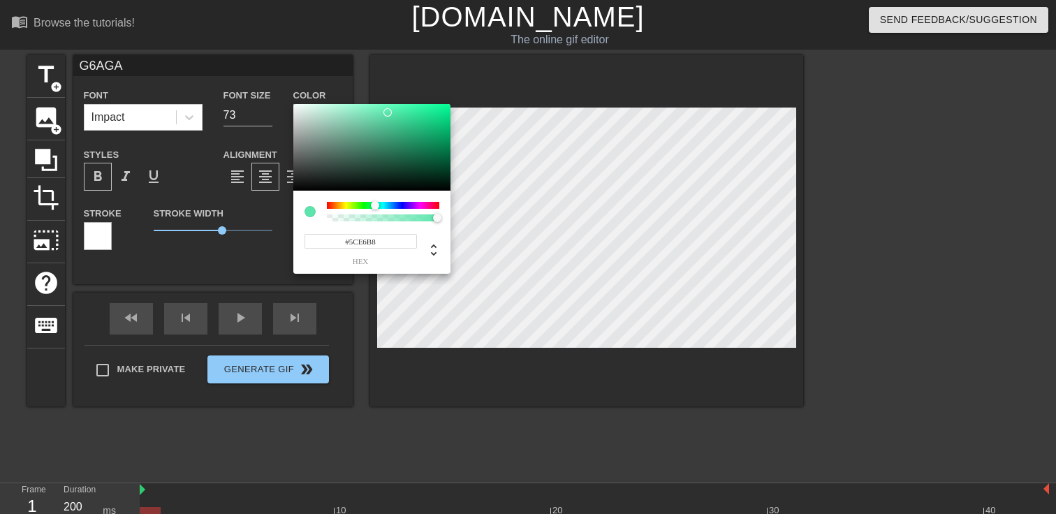
type input "G6AGA"
type input "#5CE6BD"
type input "G6AGA"
type input "#5CE6C2"
type input "G6AGA"
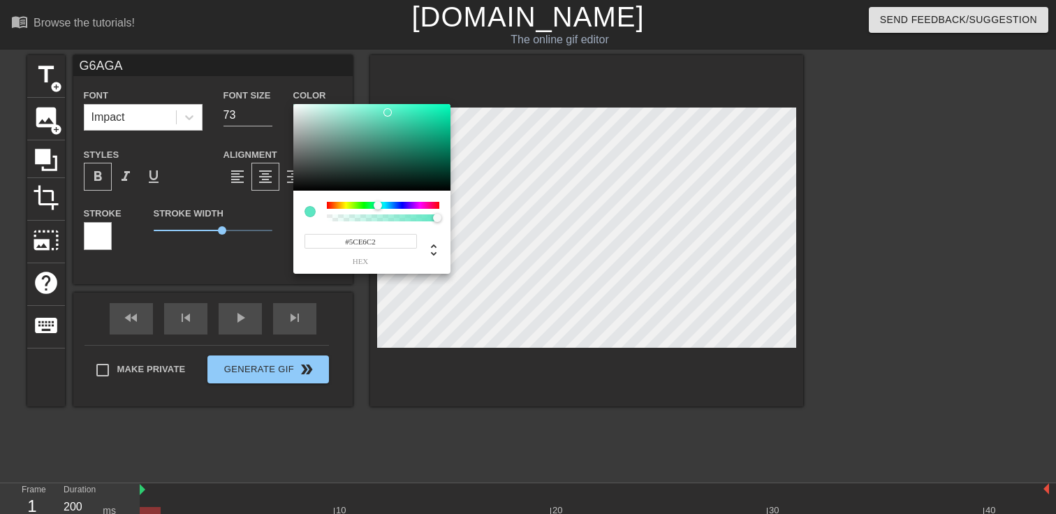
type input "#5CE6C7"
type input "G6AGA"
type input "#5CE6CC"
type input "G6AGA"
type input "#5CE6D1"
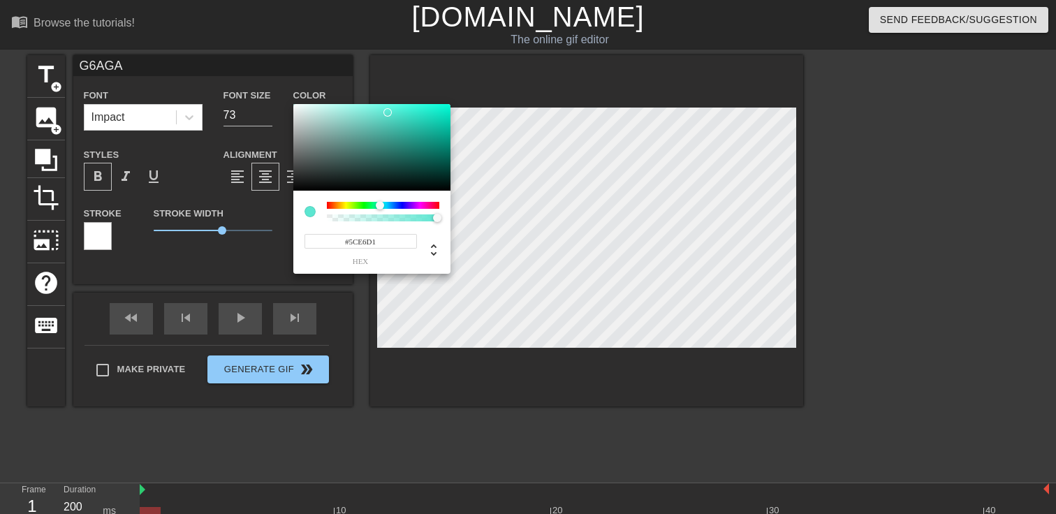
click at [380, 205] on div at bounding box center [380, 205] width 8 height 8
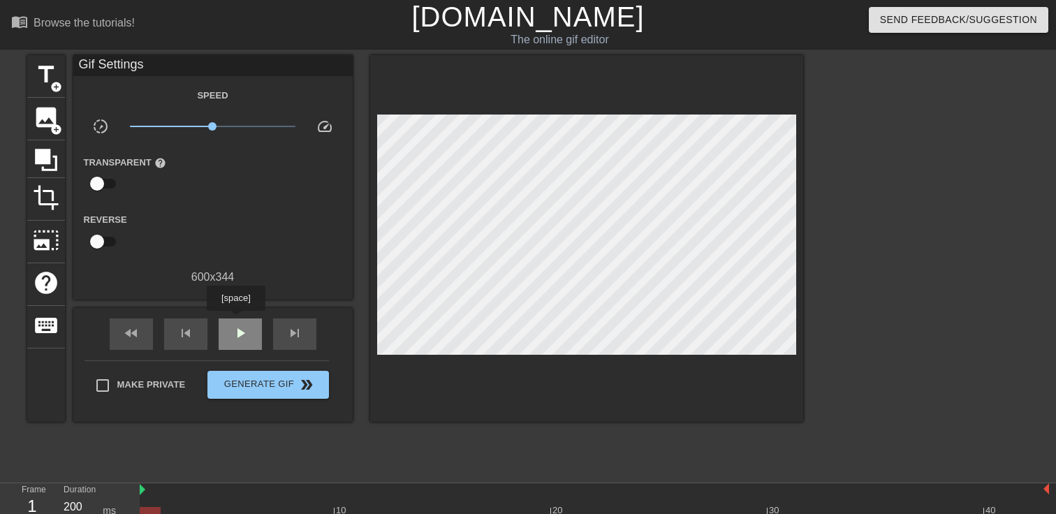
click at [237, 321] on div "play_arrow" at bounding box center [240, 334] width 43 height 31
click at [242, 346] on div "pause" at bounding box center [240, 334] width 43 height 31
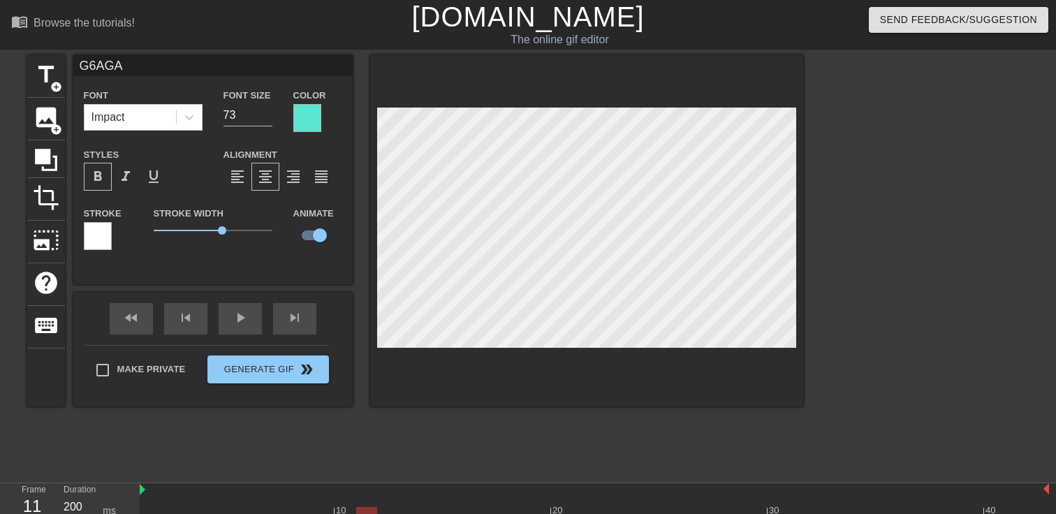
click at [141, 441] on div "title add_circle image add_circle crop photo_size_select_large help keyboard G6…" at bounding box center [415, 264] width 776 height 419
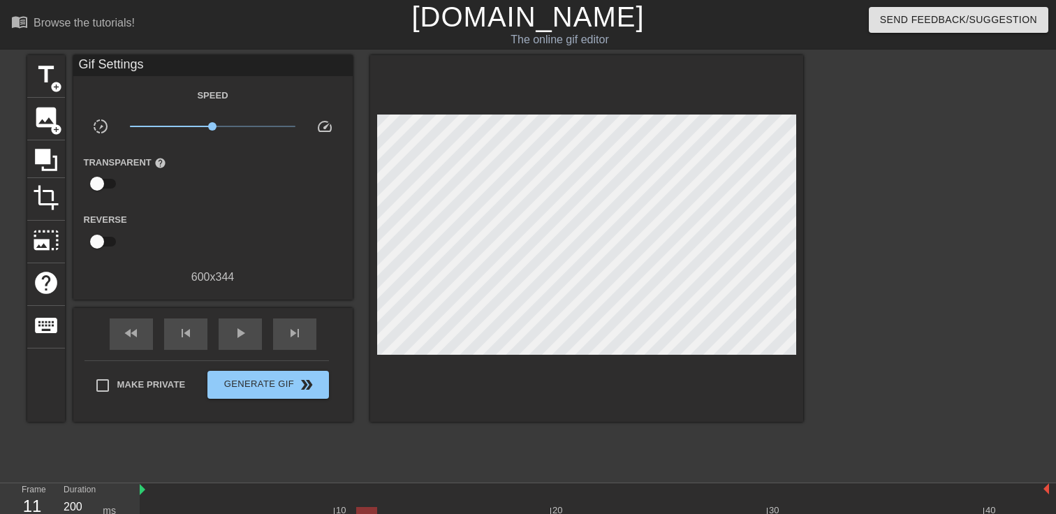
drag, startPoint x: 142, startPoint y: 490, endPoint x: 41, endPoint y: 483, distance: 101.5
click at [41, 483] on div "Frame 11 Duration 200 ms 10 20 30 40 G6 AGA drag_handle drag_handle lens lens" at bounding box center [528, 519] width 1056 height 73
click at [60, 447] on div "title add_circle image add_circle crop photo_size_select_large help keyboard Gi…" at bounding box center [415, 264] width 776 height 419
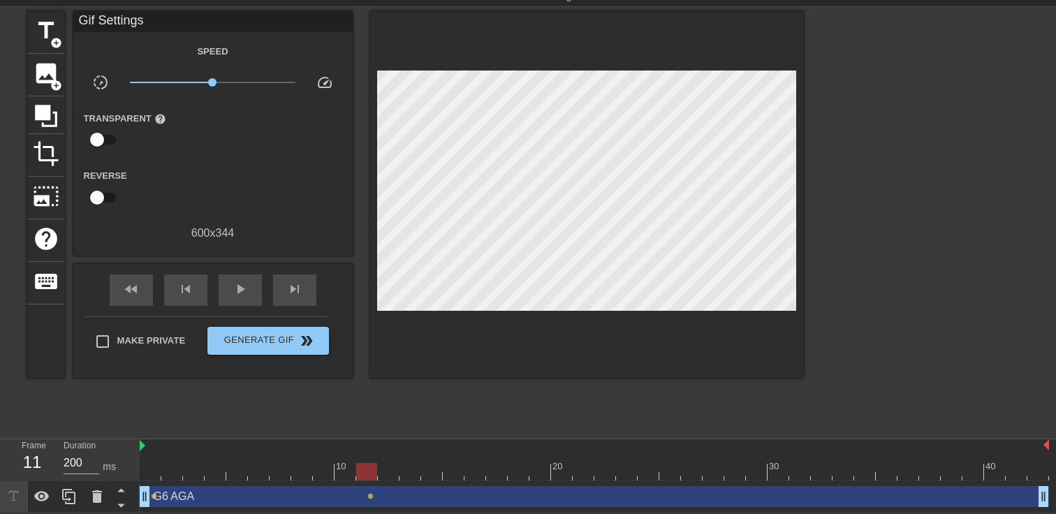
click at [152, 463] on div at bounding box center [594, 471] width 909 height 17
drag, startPoint x: 147, startPoint y: 490, endPoint x: 123, endPoint y: 490, distance: 24.4
click at [123, 490] on div "Frame 1 Duration 200 ms 10 20 30 40 G6 AGA drag_handle drag_handle lens lens" at bounding box center [528, 475] width 1056 height 73
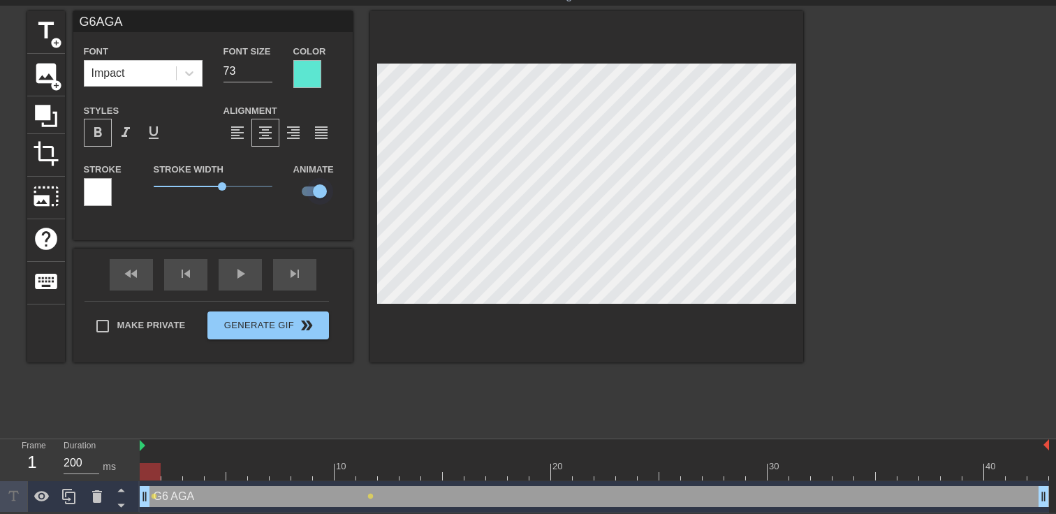
click at [316, 188] on input "checkbox" at bounding box center [320, 191] width 80 height 27
checkbox input "false"
type input "G6AGA"
click at [316, 188] on input "checkbox" at bounding box center [307, 191] width 80 height 27
checkbox input "true"
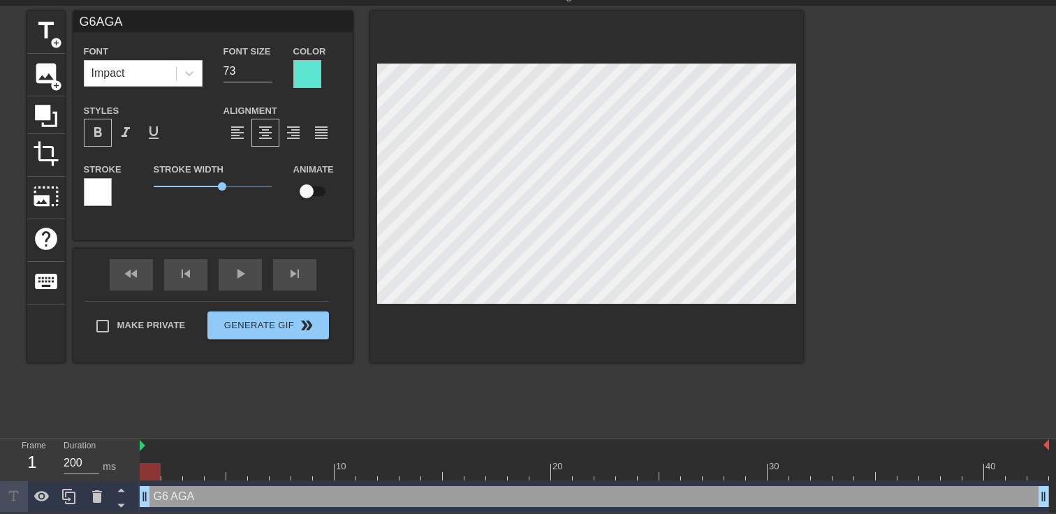
type input "G6AGA"
click at [154, 472] on div at bounding box center [150, 471] width 21 height 17
click at [151, 473] on div at bounding box center [150, 471] width 21 height 17
drag, startPoint x: 154, startPoint y: 465, endPoint x: 163, endPoint y: 466, distance: 9.1
click at [163, 466] on div at bounding box center [171, 471] width 21 height 17
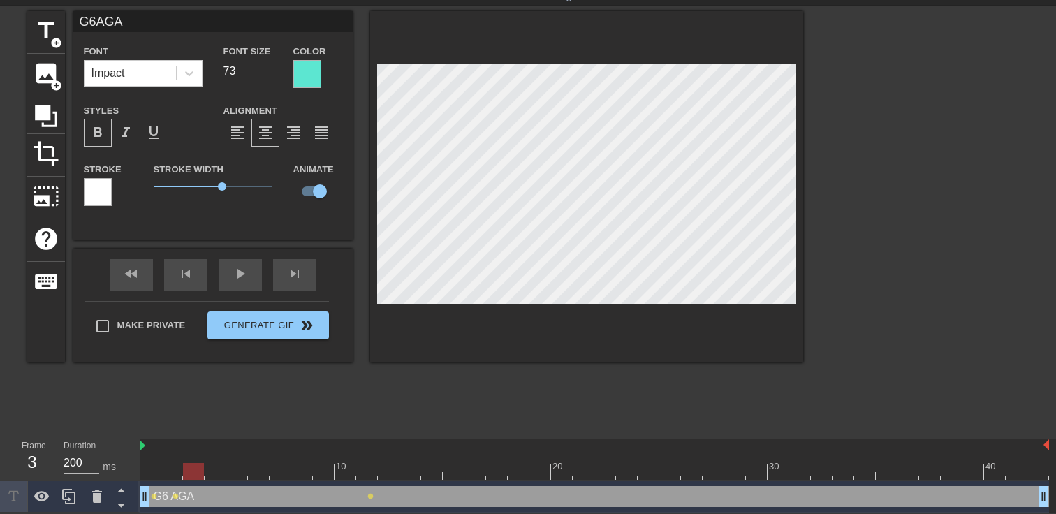
drag, startPoint x: 170, startPoint y: 475, endPoint x: 185, endPoint y: 475, distance: 15.4
click at [185, 475] on div at bounding box center [193, 471] width 21 height 17
drag, startPoint x: 189, startPoint y: 475, endPoint x: 210, endPoint y: 475, distance: 20.3
click at [210, 475] on div at bounding box center [215, 471] width 21 height 17
drag, startPoint x: 219, startPoint y: 467, endPoint x: 242, endPoint y: 463, distance: 23.4
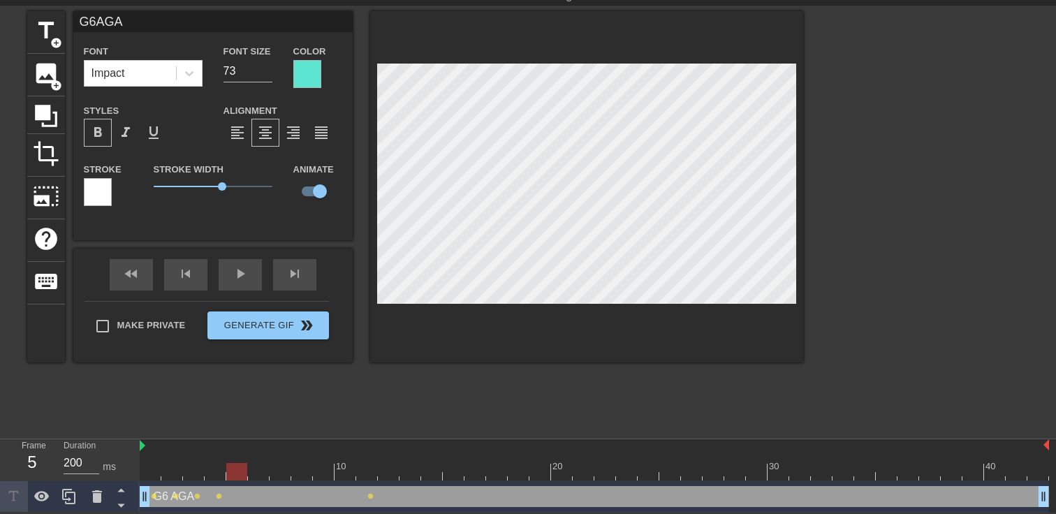
click at [242, 463] on div at bounding box center [236, 471] width 21 height 17
drag, startPoint x: 238, startPoint y: 471, endPoint x: 254, endPoint y: 469, distance: 15.5
click at [254, 469] on div at bounding box center [258, 471] width 21 height 17
drag, startPoint x: 258, startPoint y: 477, endPoint x: 291, endPoint y: 477, distance: 32.8
click at [291, 477] on div at bounding box center [594, 471] width 909 height 17
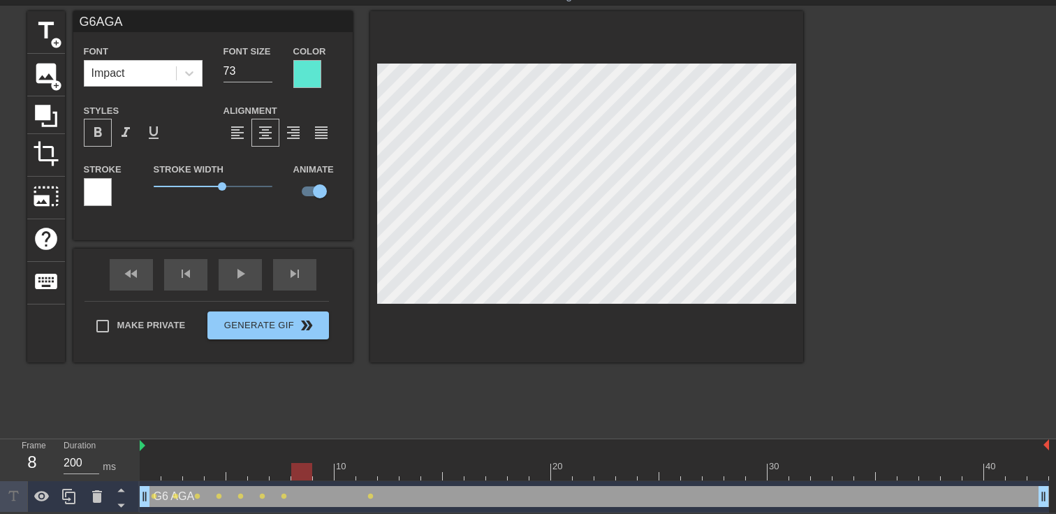
drag, startPoint x: 278, startPoint y: 477, endPoint x: 295, endPoint y: 477, distance: 16.8
click at [295, 477] on div at bounding box center [301, 471] width 21 height 17
drag, startPoint x: 300, startPoint y: 471, endPoint x: 315, endPoint y: 471, distance: 15.4
click at [315, 471] on div at bounding box center [323, 471] width 21 height 17
drag, startPoint x: 330, startPoint y: 469, endPoint x: 343, endPoint y: 469, distance: 13.3
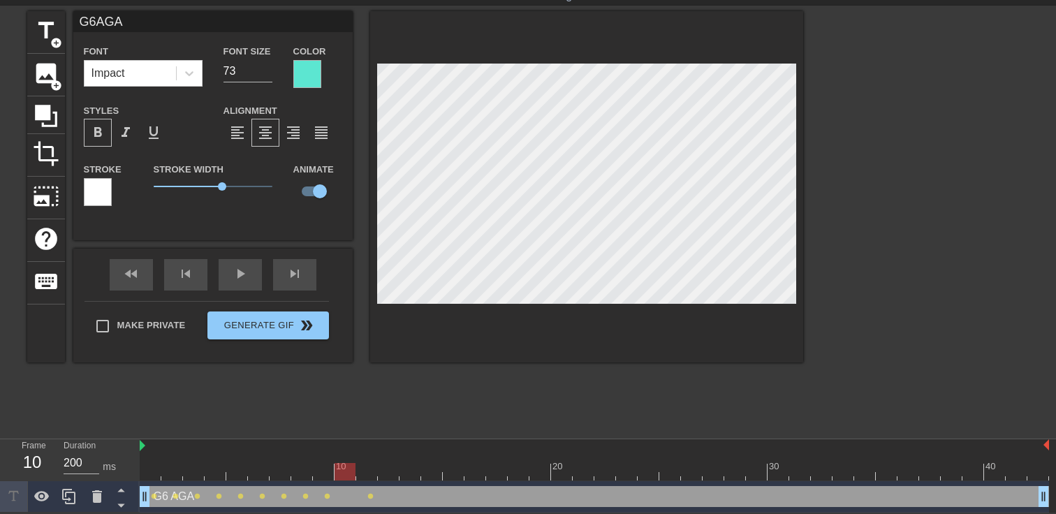
click at [343, 469] on div at bounding box center [345, 471] width 21 height 17
drag, startPoint x: 344, startPoint y: 469, endPoint x: 363, endPoint y: 469, distance: 18.9
click at [363, 469] on div at bounding box center [366, 471] width 21 height 17
drag, startPoint x: 367, startPoint y: 467, endPoint x: 384, endPoint y: 467, distance: 16.8
click at [384, 467] on div at bounding box center [388, 471] width 21 height 17
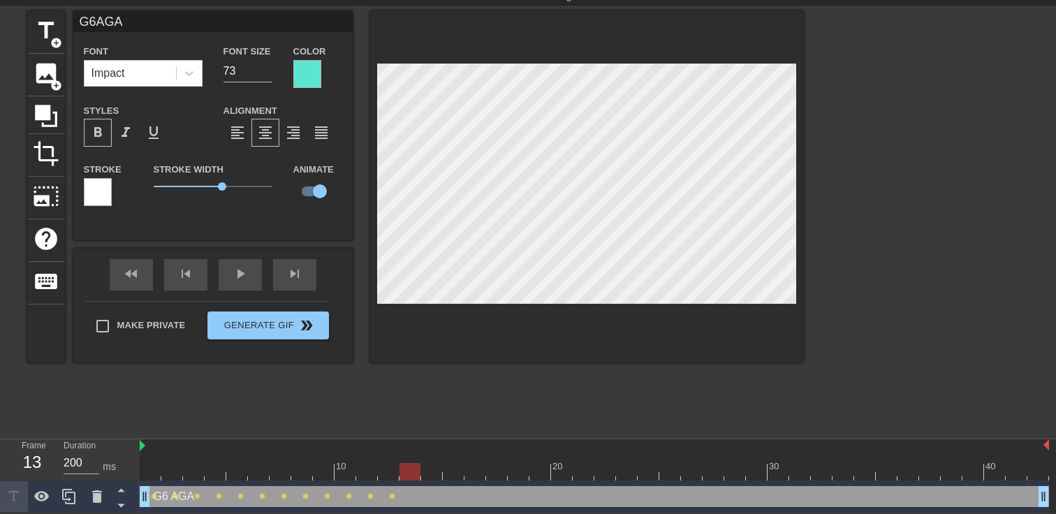
drag, startPoint x: 391, startPoint y: 469, endPoint x: 407, endPoint y: 469, distance: 16.1
click at [407, 469] on div at bounding box center [410, 471] width 21 height 17
drag, startPoint x: 416, startPoint y: 469, endPoint x: 425, endPoint y: 469, distance: 9.8
click at [425, 469] on div at bounding box center [431, 471] width 21 height 17
drag, startPoint x: 432, startPoint y: 476, endPoint x: 447, endPoint y: 476, distance: 15.4
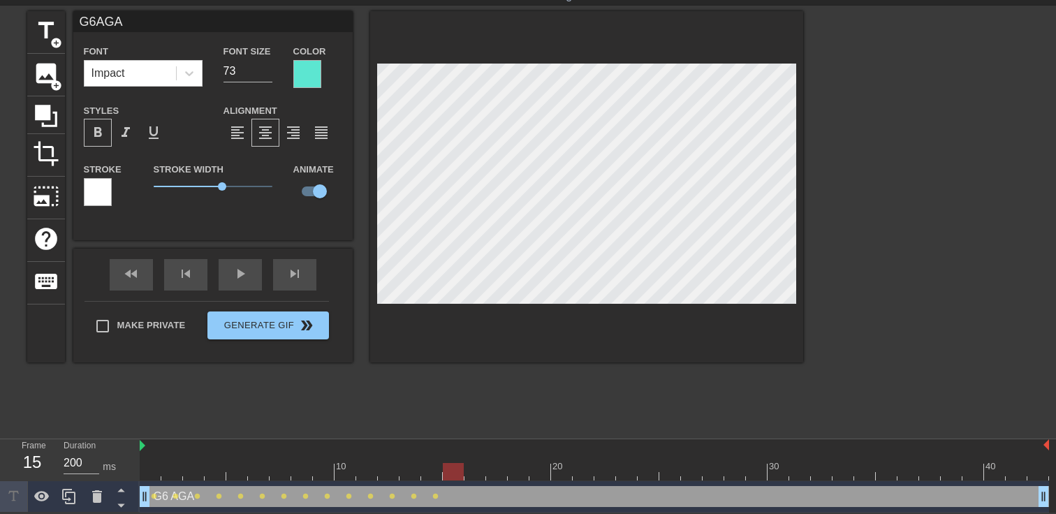
click at [447, 476] on div at bounding box center [453, 471] width 21 height 17
drag, startPoint x: 451, startPoint y: 467, endPoint x: 465, endPoint y: 467, distance: 14.7
click at [464, 467] on div at bounding box center [453, 471] width 21 height 17
drag, startPoint x: 478, startPoint y: 470, endPoint x: 489, endPoint y: 470, distance: 10.5
click at [489, 470] on div at bounding box center [496, 471] width 21 height 17
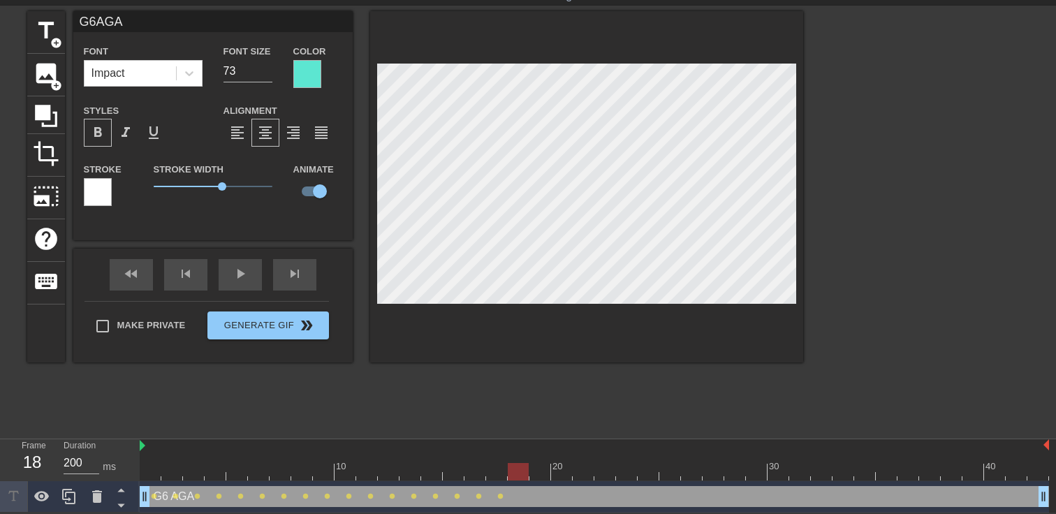
drag, startPoint x: 501, startPoint y: 467, endPoint x: 513, endPoint y: 467, distance: 12.6
click at [513, 467] on div at bounding box center [518, 471] width 21 height 17
click at [373, 175] on div at bounding box center [586, 186] width 433 height 351
drag, startPoint x: 515, startPoint y: 464, endPoint x: 527, endPoint y: 464, distance: 11.9
click at [527, 464] on div at bounding box center [518, 471] width 21 height 17
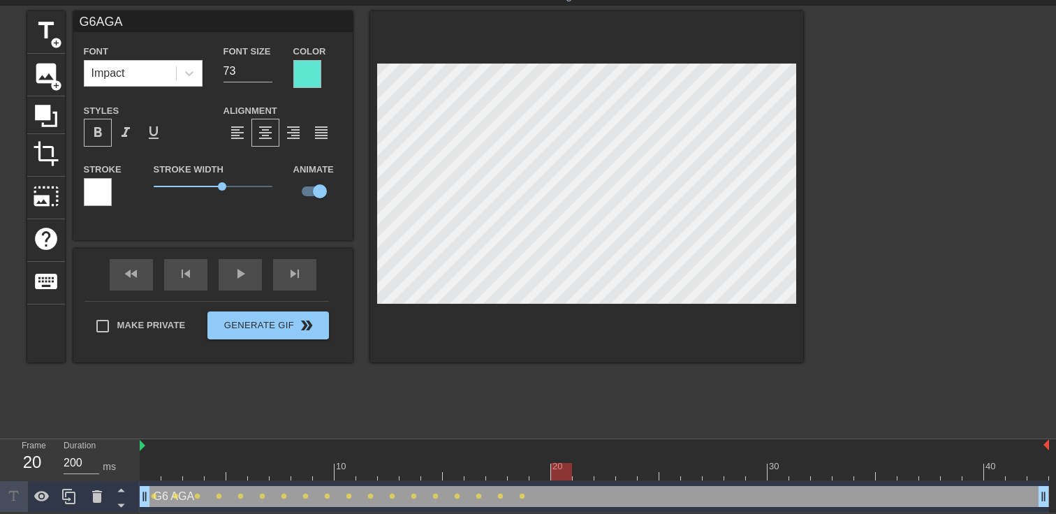
drag, startPoint x: 522, startPoint y: 473, endPoint x: 534, endPoint y: 473, distance: 11.2
click at [534, 473] on div at bounding box center [594, 471] width 909 height 17
drag, startPoint x: 554, startPoint y: 470, endPoint x: 543, endPoint y: 470, distance: 10.5
click at [543, 470] on div at bounding box center [539, 471] width 21 height 17
drag, startPoint x: 541, startPoint y: 468, endPoint x: 553, endPoint y: 468, distance: 12.6
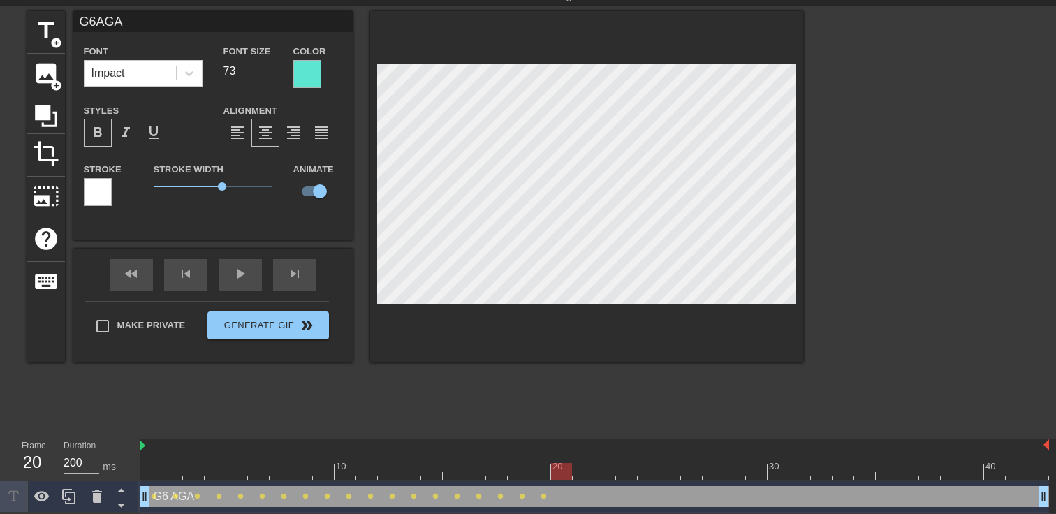
click at [553, 468] on div at bounding box center [561, 471] width 21 height 17
click at [350, 188] on div "title add_circle image add_circle crop photo_size_select_large help keyboard G6…" at bounding box center [415, 186] width 776 height 351
drag, startPoint x: 565, startPoint y: 469, endPoint x: 577, endPoint y: 469, distance: 11.9
click at [577, 469] on div at bounding box center [583, 471] width 21 height 17
drag, startPoint x: 577, startPoint y: 470, endPoint x: 596, endPoint y: 469, distance: 18.9
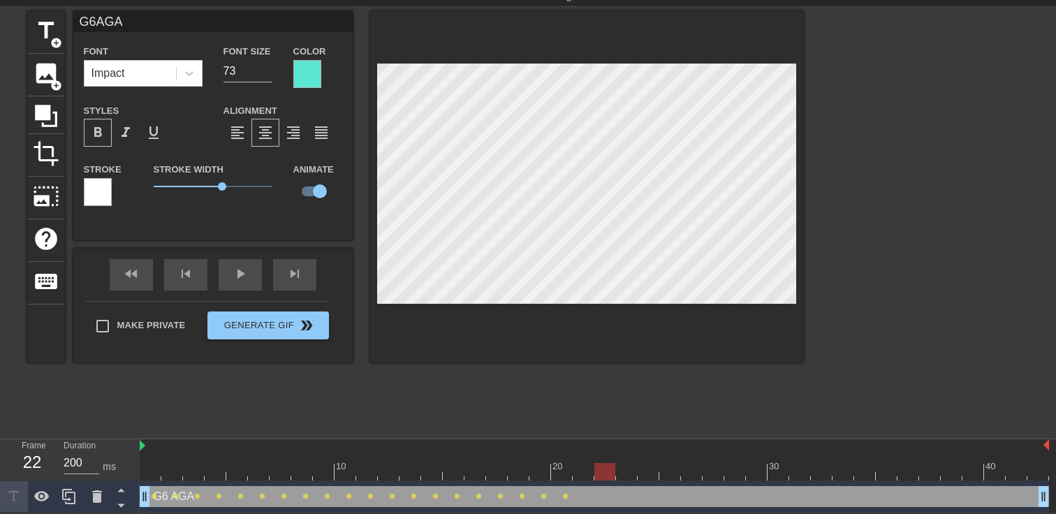
click at [596, 469] on div at bounding box center [604, 471] width 21 height 17
drag, startPoint x: 602, startPoint y: 469, endPoint x: 627, endPoint y: 469, distance: 24.5
click at [627, 469] on div at bounding box center [626, 471] width 21 height 17
drag, startPoint x: 627, startPoint y: 469, endPoint x: 640, endPoint y: 469, distance: 13.3
click at [640, 469] on div at bounding box center [648, 471] width 21 height 17
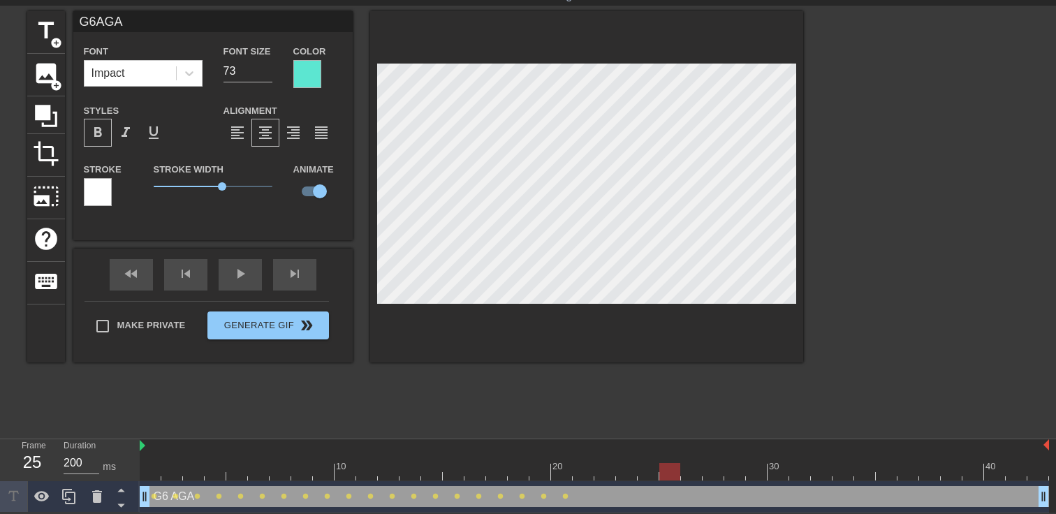
drag, startPoint x: 641, startPoint y: 469, endPoint x: 661, endPoint y: 466, distance: 19.8
click at [661, 466] on div at bounding box center [669, 471] width 21 height 17
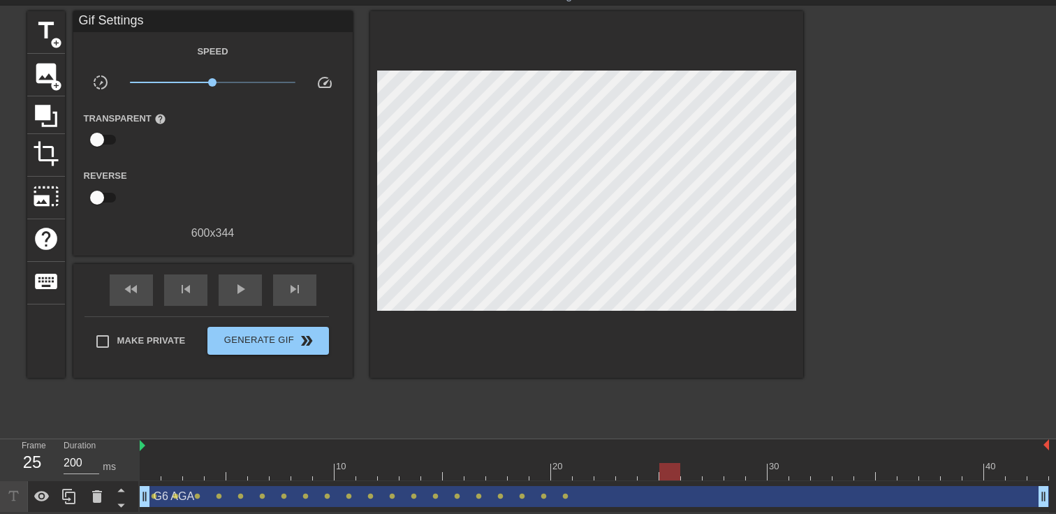
click at [160, 474] on div at bounding box center [594, 471] width 909 height 17
click at [559, 476] on div at bounding box center [594, 471] width 909 height 17
click at [584, 475] on div at bounding box center [594, 471] width 909 height 17
click at [600, 469] on div at bounding box center [594, 471] width 909 height 17
click at [633, 475] on div at bounding box center [594, 471] width 909 height 17
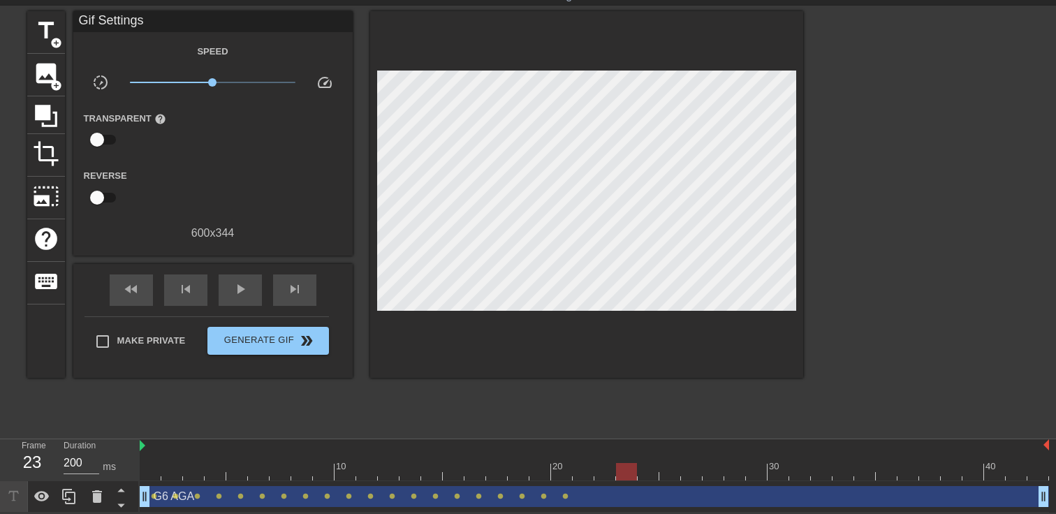
click at [649, 476] on div at bounding box center [594, 471] width 909 height 17
click at [618, 474] on div at bounding box center [594, 471] width 909 height 17
click at [603, 474] on div at bounding box center [594, 471] width 909 height 17
click at [579, 472] on div at bounding box center [594, 471] width 909 height 17
click at [563, 473] on div at bounding box center [594, 471] width 909 height 17
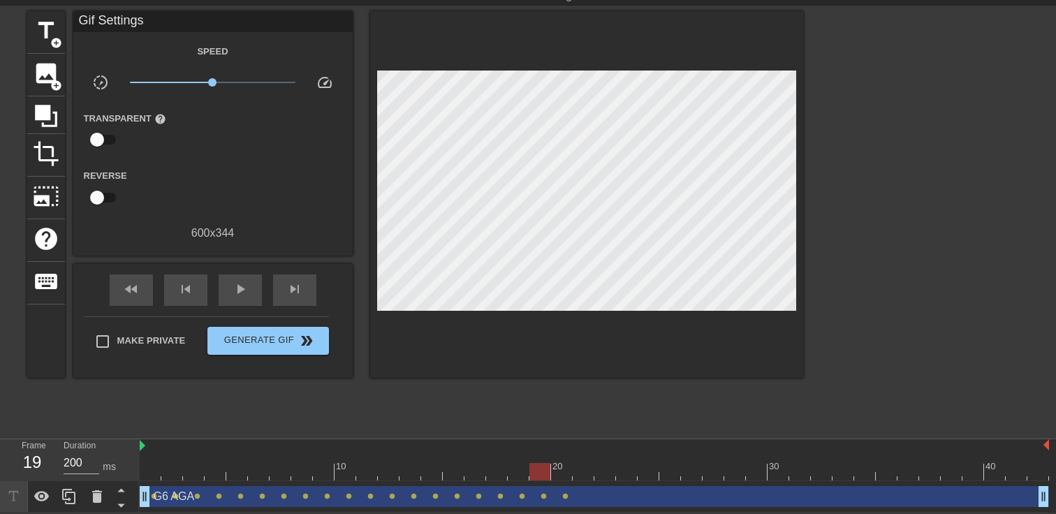
click at [535, 474] on div at bounding box center [594, 471] width 909 height 17
click at [511, 475] on div at bounding box center [594, 471] width 909 height 17
click at [480, 476] on div at bounding box center [594, 471] width 909 height 17
click at [580, 481] on div "G6 AGA drag_handle drag_handle lens lens lens lens lens lens lens lens lens len…" at bounding box center [594, 496] width 909 height 31
click at [580, 478] on div at bounding box center [594, 471] width 909 height 17
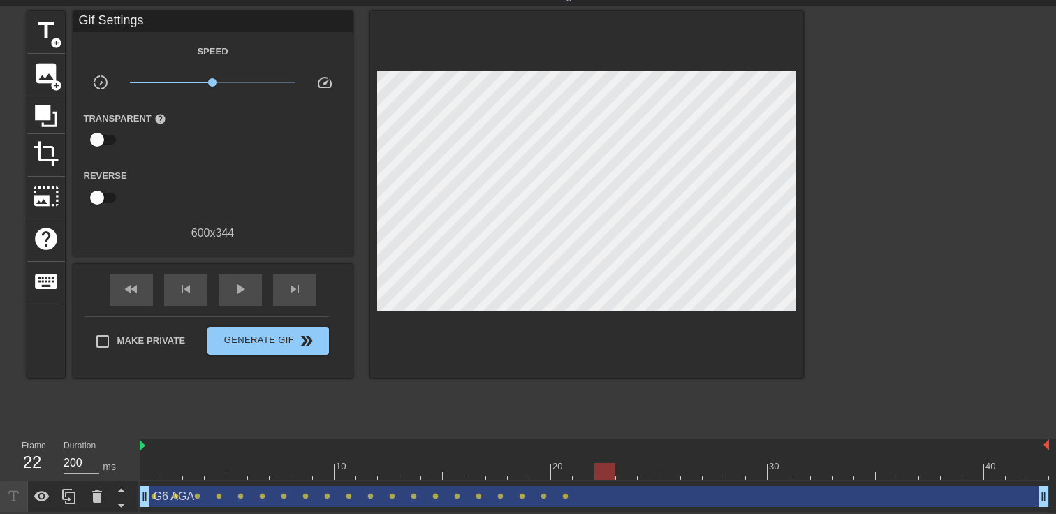
click at [604, 478] on div at bounding box center [594, 471] width 909 height 17
click at [629, 478] on div at bounding box center [594, 471] width 909 height 17
click at [647, 478] on div at bounding box center [594, 471] width 909 height 17
click at [672, 480] on div "10 20 30 40" at bounding box center [594, 460] width 909 height 42
click at [665, 469] on div at bounding box center [594, 471] width 909 height 17
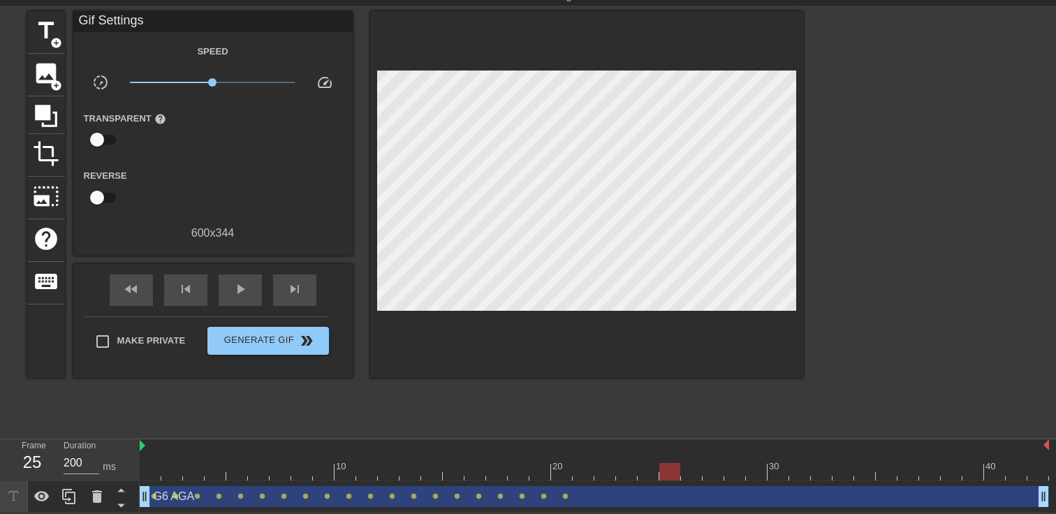
click at [631, 474] on div at bounding box center [594, 471] width 909 height 17
click at [516, 497] on div "G6 AGA drag_handle drag_handle" at bounding box center [594, 496] width 909 height 21
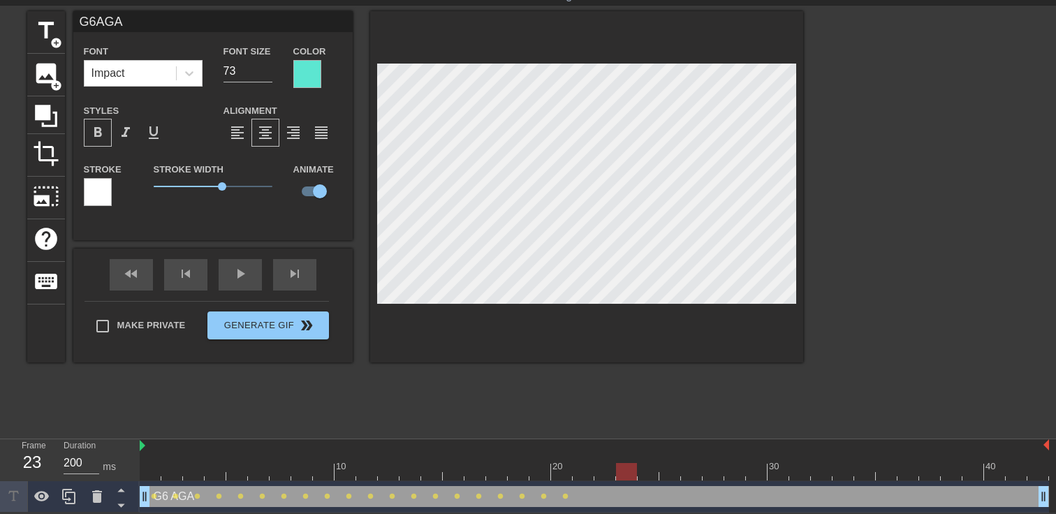
click at [518, 495] on div "G6 AGA drag_handle drag_handle" at bounding box center [594, 496] width 909 height 21
click at [522, 468] on div at bounding box center [594, 471] width 909 height 17
click at [605, 476] on div at bounding box center [594, 471] width 909 height 17
click at [634, 477] on div at bounding box center [594, 471] width 909 height 17
click at [597, 476] on div at bounding box center [594, 471] width 909 height 17
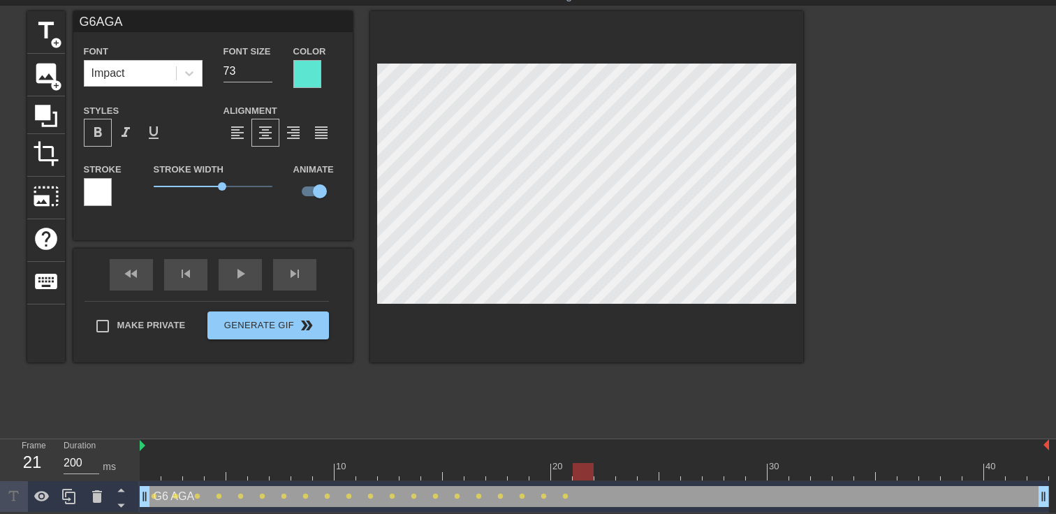
click at [577, 476] on div at bounding box center [594, 471] width 909 height 17
click at [560, 476] on div at bounding box center [594, 471] width 909 height 17
click at [536, 475] on div at bounding box center [594, 471] width 909 height 17
click at [518, 474] on div at bounding box center [594, 471] width 909 height 17
click at [541, 476] on div at bounding box center [594, 471] width 909 height 17
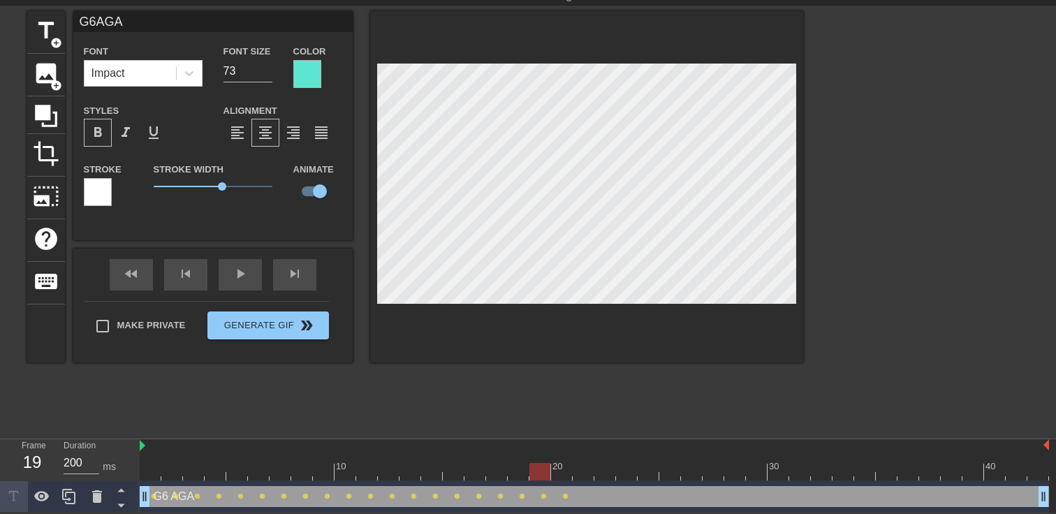
click at [518, 476] on div at bounding box center [594, 471] width 909 height 17
click at [349, 185] on div "title add_circle image add_circle crop photo_size_select_large help keyboard G6…" at bounding box center [415, 186] width 776 height 351
click at [534, 476] on div at bounding box center [594, 471] width 909 height 17
click at [563, 474] on div at bounding box center [594, 471] width 909 height 17
click at [538, 479] on div "10 20 30 40" at bounding box center [594, 460] width 909 height 42
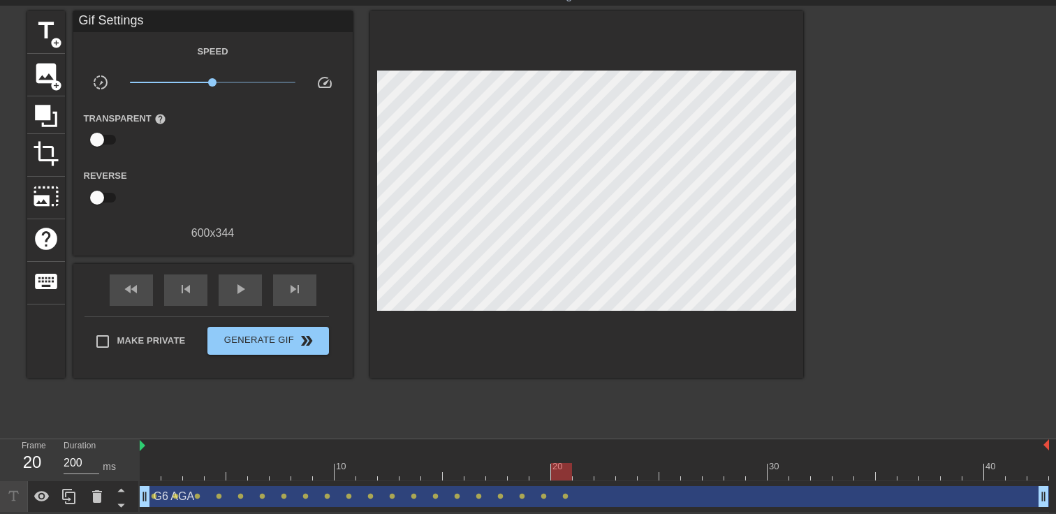
click at [539, 478] on div at bounding box center [594, 471] width 909 height 17
click at [564, 479] on div "10 20 30 40" at bounding box center [594, 460] width 909 height 42
click at [564, 495] on span "lens" at bounding box center [565, 496] width 6 height 6
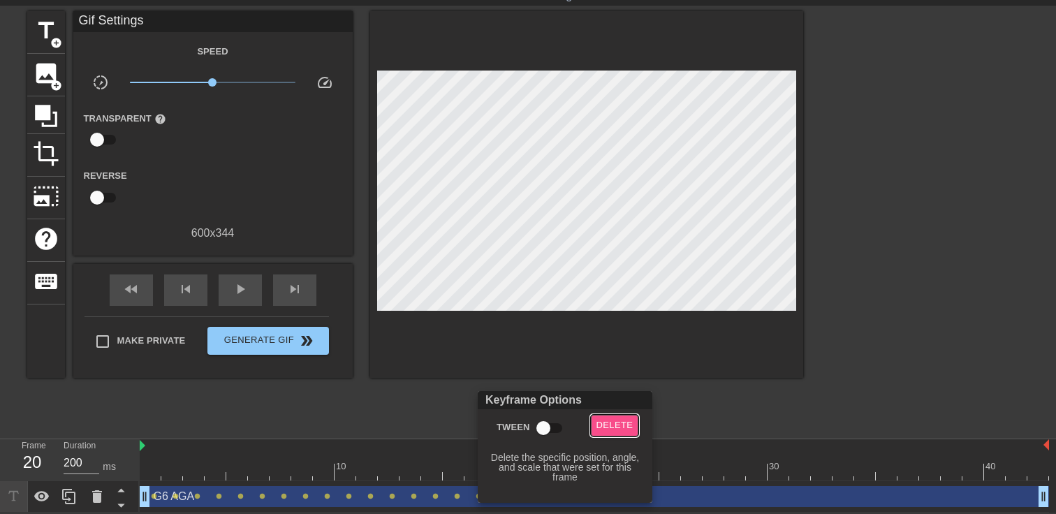
click at [617, 422] on span "Delete" at bounding box center [614, 426] width 37 height 16
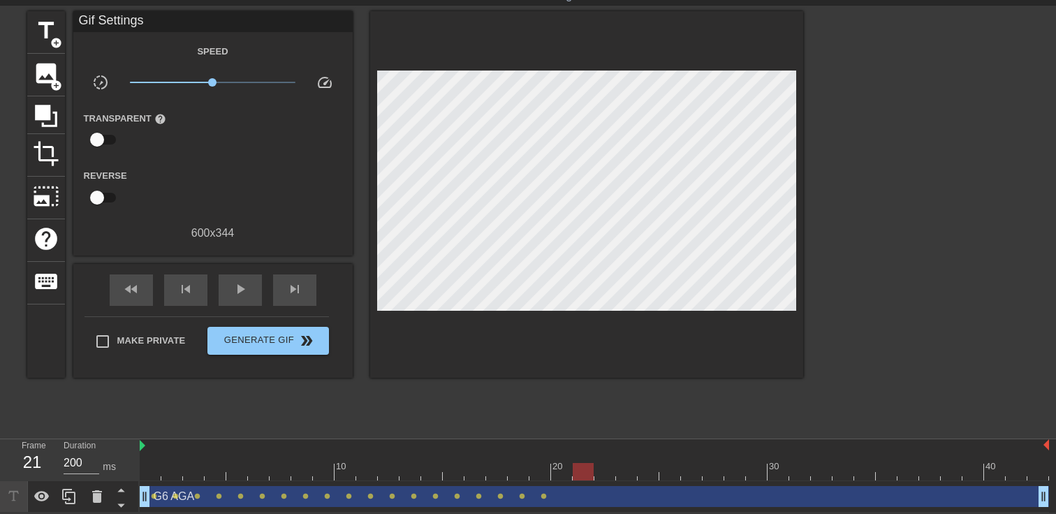
click at [586, 475] on div at bounding box center [594, 471] width 909 height 17
click at [603, 476] on div at bounding box center [594, 471] width 909 height 17
click at [628, 477] on div at bounding box center [594, 471] width 909 height 17
click at [645, 476] on div at bounding box center [594, 471] width 909 height 17
click at [669, 475] on div at bounding box center [594, 471] width 909 height 17
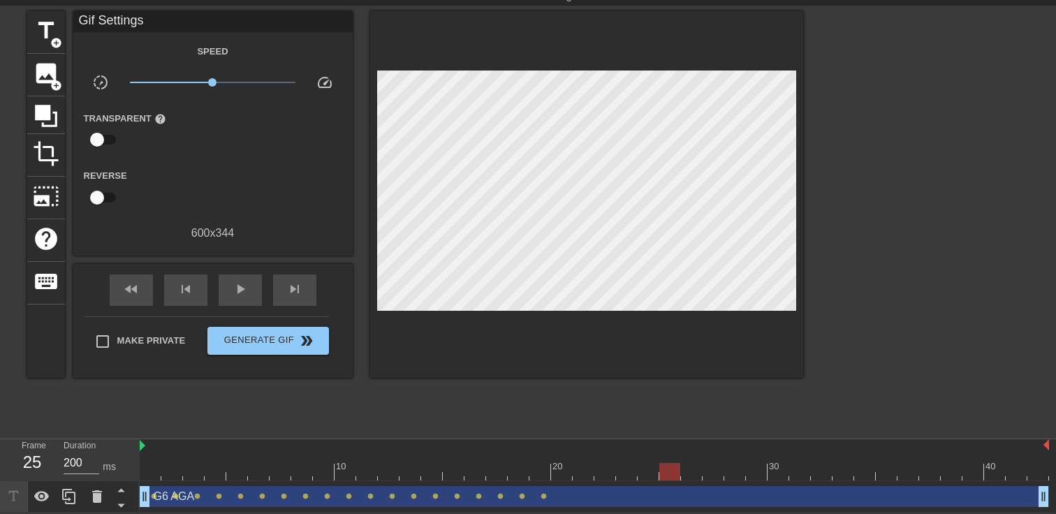
click at [695, 475] on div at bounding box center [594, 471] width 909 height 17
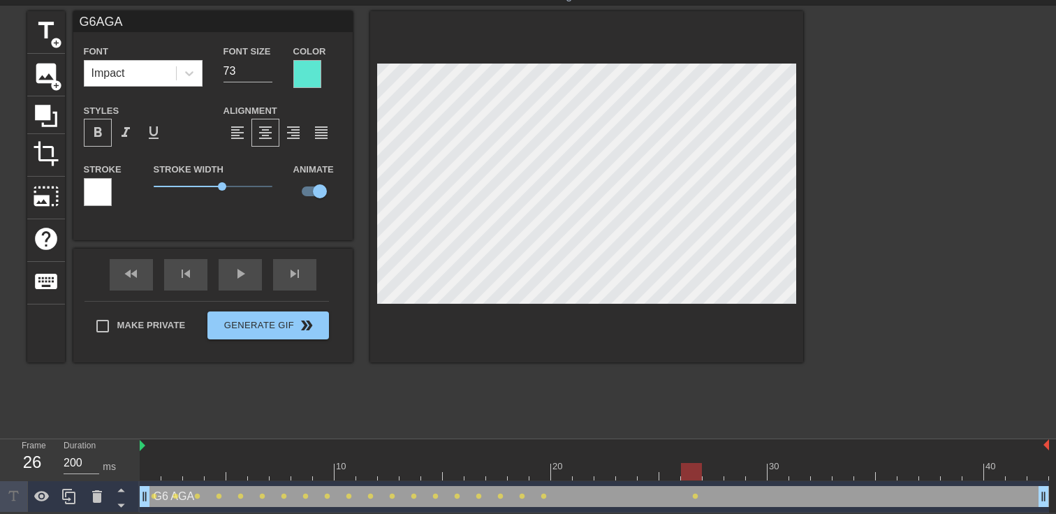
click at [840, 173] on div "title add_circle image add_circle crop photo_size_select_large help keyboard G6…" at bounding box center [528, 220] width 1056 height 419
click at [666, 471] on div at bounding box center [594, 471] width 909 height 17
click at [847, 168] on div "title add_circle image add_circle crop photo_size_select_large help keyboard G6…" at bounding box center [528, 220] width 1056 height 419
click at [690, 473] on div at bounding box center [594, 471] width 909 height 17
click at [708, 473] on div at bounding box center [594, 471] width 909 height 17
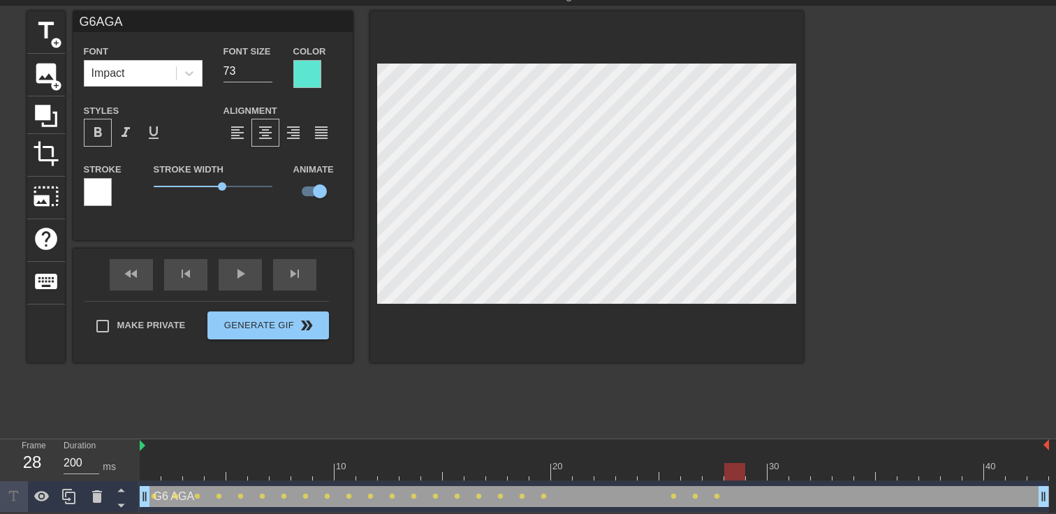
click at [735, 474] on div at bounding box center [594, 471] width 909 height 17
click at [754, 464] on div at bounding box center [594, 471] width 909 height 17
click at [777, 473] on div at bounding box center [594, 471] width 909 height 17
click at [802, 466] on div at bounding box center [594, 471] width 909 height 17
click at [817, 468] on div at bounding box center [594, 471] width 909 height 17
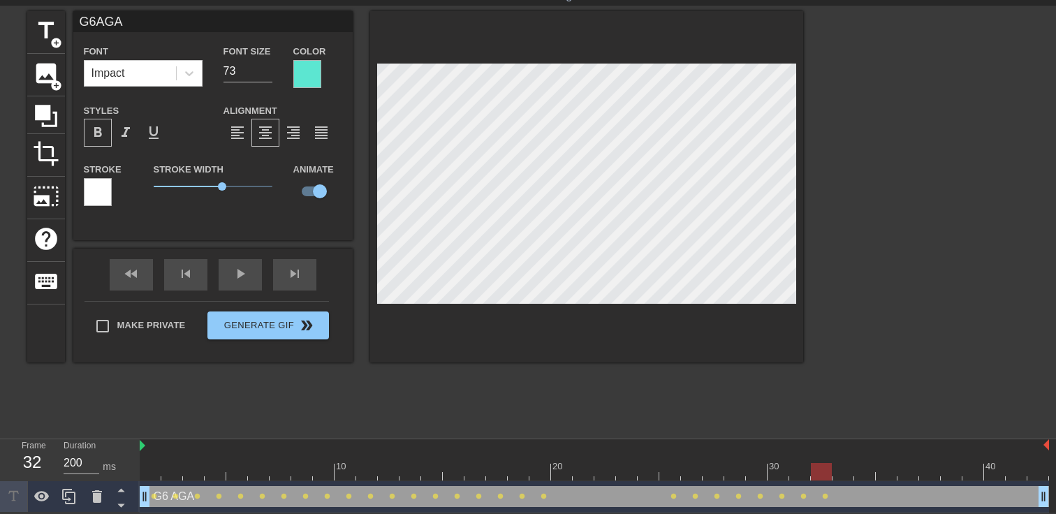
click at [842, 476] on div at bounding box center [594, 471] width 909 height 17
click at [864, 474] on div at bounding box center [594, 471] width 909 height 17
click at [884, 474] on div at bounding box center [594, 471] width 909 height 17
click at [913, 473] on div at bounding box center [594, 471] width 909 height 17
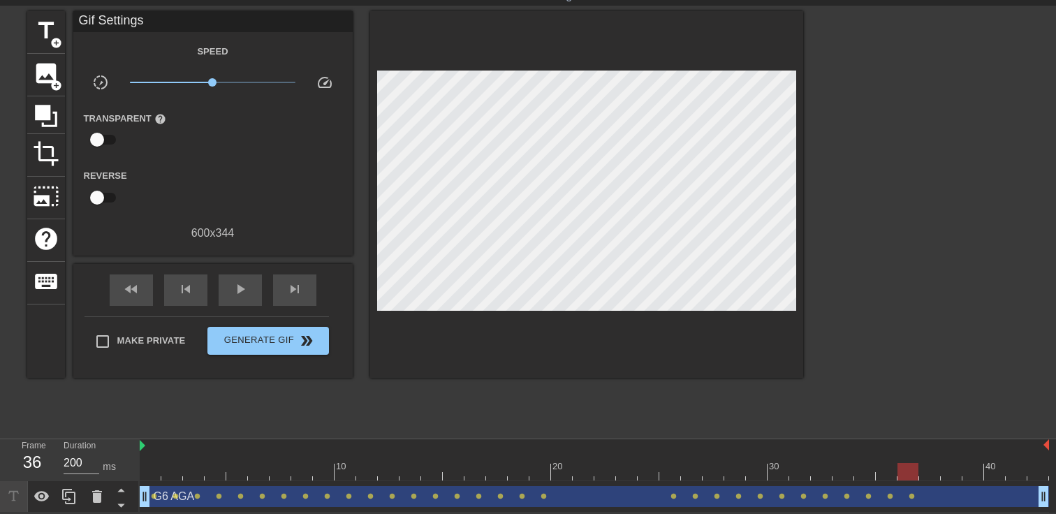
click at [933, 481] on div "G6 AGA drag_handle drag_handle lens lens lens lens lens lens lens lens lens len…" at bounding box center [594, 496] width 909 height 31
click at [929, 469] on div at bounding box center [594, 471] width 909 height 17
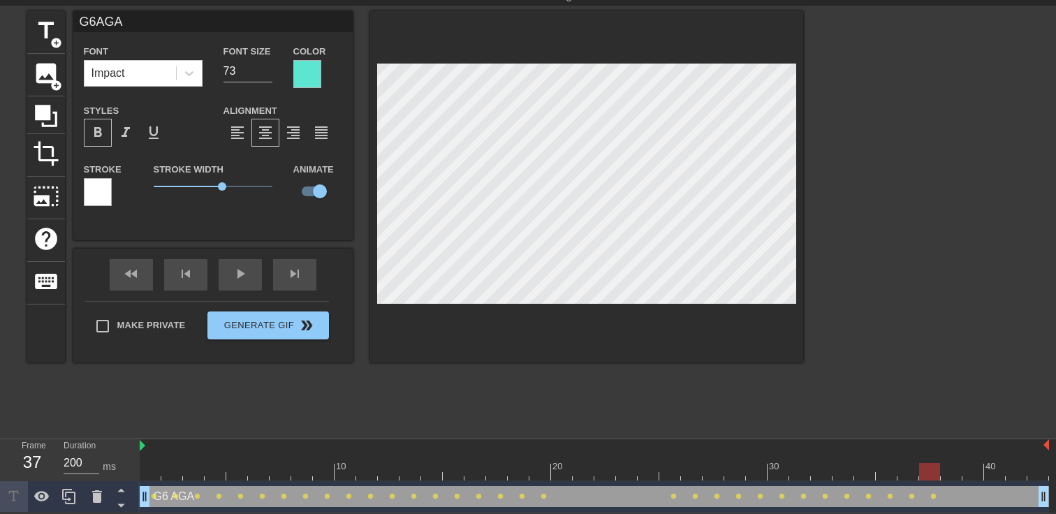
click at [948, 466] on div at bounding box center [594, 471] width 909 height 17
click at [972, 476] on div at bounding box center [594, 471] width 909 height 17
click at [996, 470] on div at bounding box center [594, 471] width 909 height 17
click at [1020, 471] on div at bounding box center [594, 471] width 909 height 17
click at [1035, 467] on div at bounding box center [594, 471] width 909 height 17
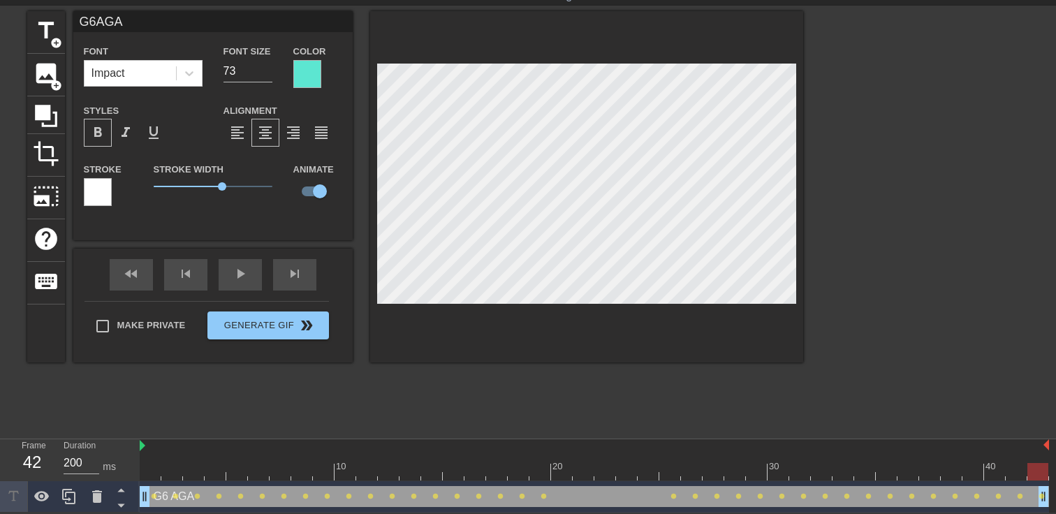
click at [477, 491] on div "G6 AGA drag_handle drag_handle" at bounding box center [594, 496] width 909 height 21
click at [448, 492] on div "G6 AGA drag_handle drag_handle" at bounding box center [594, 496] width 909 height 21
click at [451, 477] on div at bounding box center [594, 471] width 909 height 17
click at [432, 471] on div at bounding box center [594, 471] width 909 height 17
click at [475, 477] on div at bounding box center [594, 471] width 909 height 17
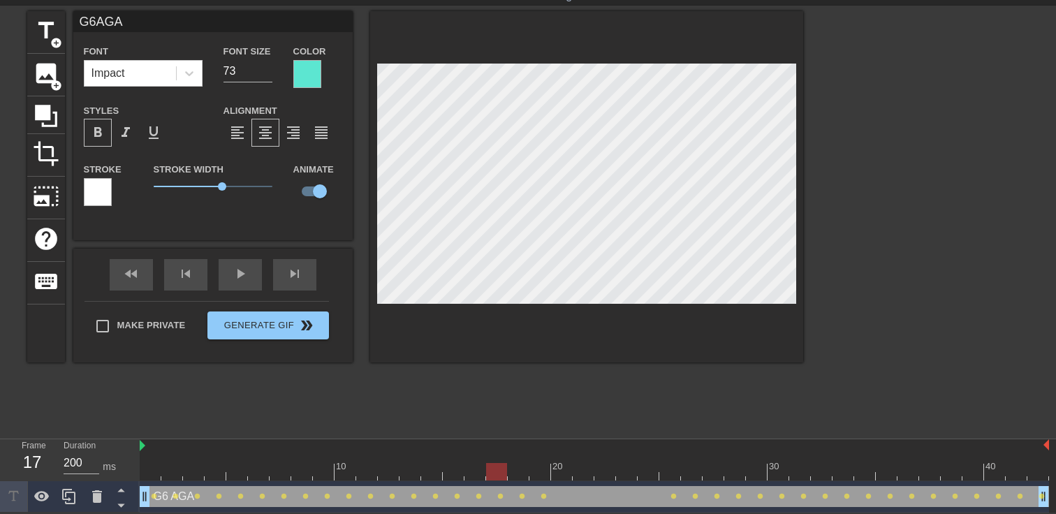
click at [491, 465] on div at bounding box center [594, 471] width 909 height 17
click at [517, 473] on div at bounding box center [594, 471] width 909 height 17
click at [370, 183] on div at bounding box center [586, 186] width 433 height 351
click at [537, 470] on div at bounding box center [594, 471] width 909 height 17
click at [317, 173] on div "title add_circle image add_circle crop photo_size_select_large help keyboard G6…" at bounding box center [415, 186] width 776 height 351
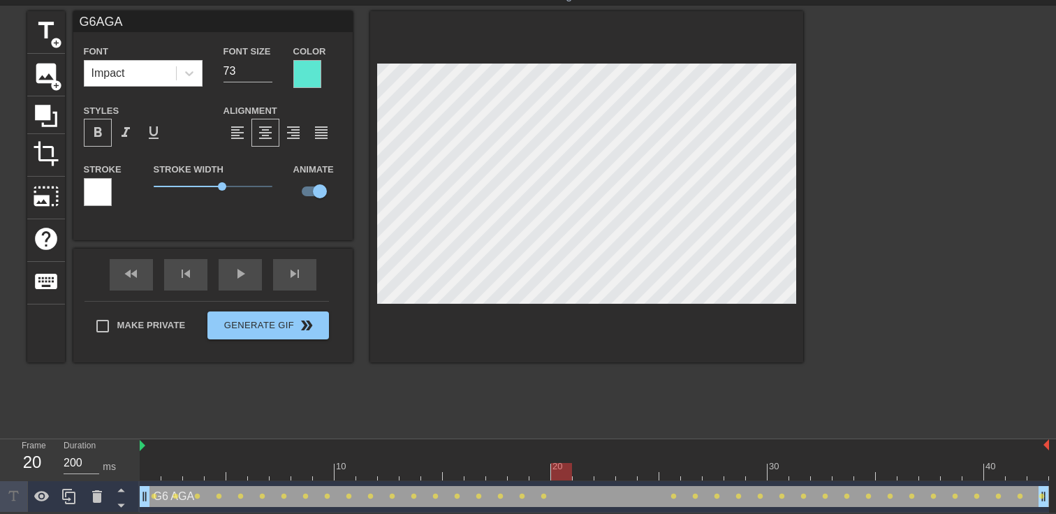
click at [557, 471] on div at bounding box center [594, 471] width 909 height 17
click at [581, 472] on div at bounding box center [594, 471] width 909 height 17
click at [606, 476] on div at bounding box center [594, 471] width 909 height 17
click at [630, 469] on div at bounding box center [594, 471] width 909 height 17
click at [643, 468] on div at bounding box center [594, 471] width 909 height 17
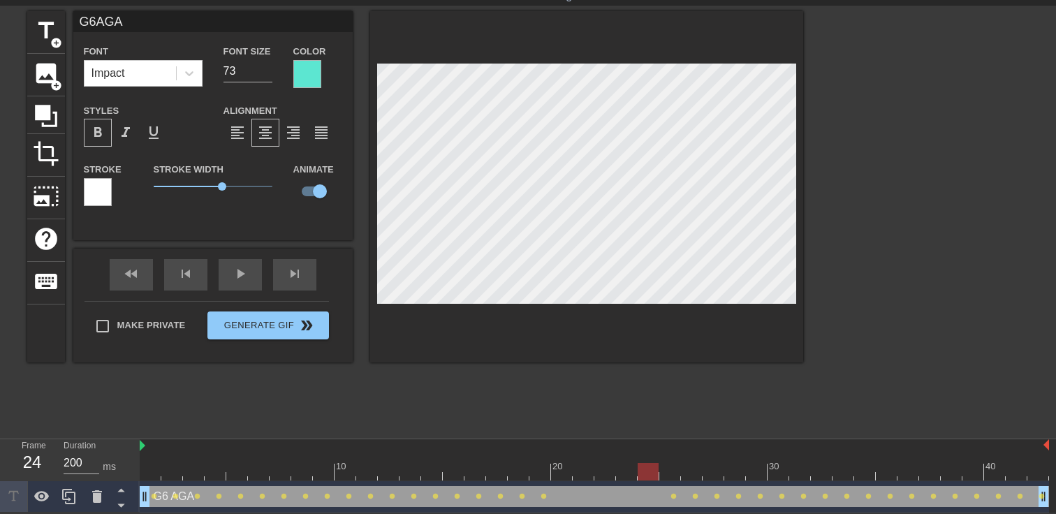
click at [663, 469] on div at bounding box center [594, 471] width 909 height 17
click at [703, 469] on div at bounding box center [594, 471] width 909 height 17
click at [730, 476] on div at bounding box center [594, 471] width 909 height 17
click at [756, 473] on div at bounding box center [594, 471] width 909 height 17
click at [825, 476] on div at bounding box center [594, 471] width 909 height 17
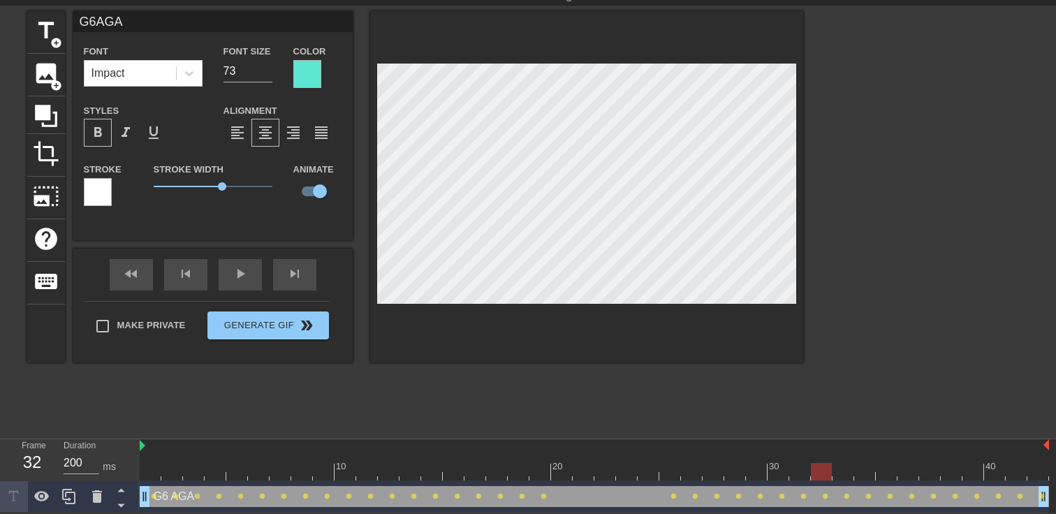
click at [673, 473] on div at bounding box center [594, 471] width 909 height 17
click at [802, 182] on div at bounding box center [586, 186] width 433 height 351
click at [695, 468] on div at bounding box center [594, 471] width 909 height 17
click at [802, 185] on div at bounding box center [586, 186] width 433 height 351
click at [712, 470] on div at bounding box center [594, 471] width 909 height 17
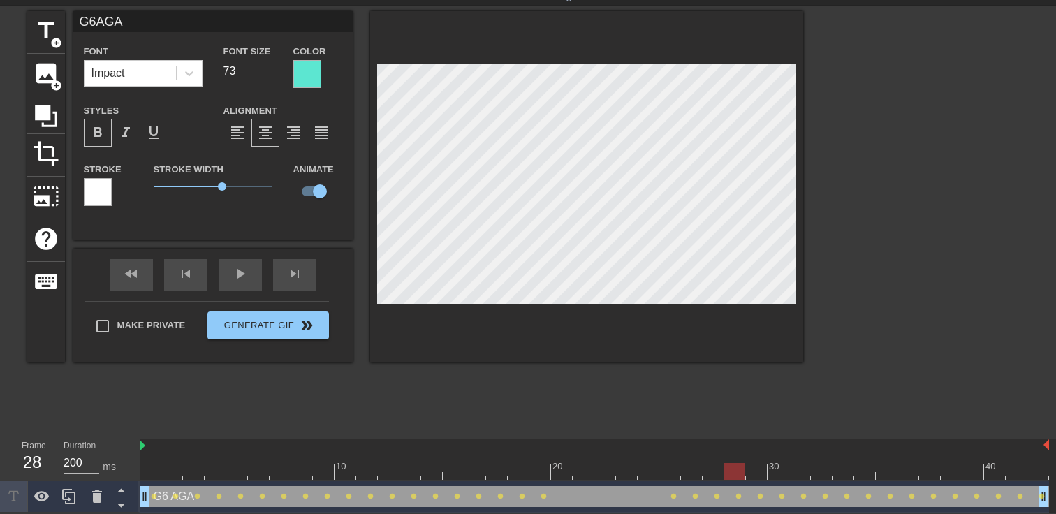
click at [734, 463] on div at bounding box center [594, 471] width 909 height 17
click at [749, 466] on div at bounding box center [594, 471] width 909 height 17
click at [779, 465] on div at bounding box center [594, 471] width 909 height 17
click at [798, 472] on div at bounding box center [594, 471] width 909 height 17
click at [821, 469] on div at bounding box center [594, 471] width 909 height 17
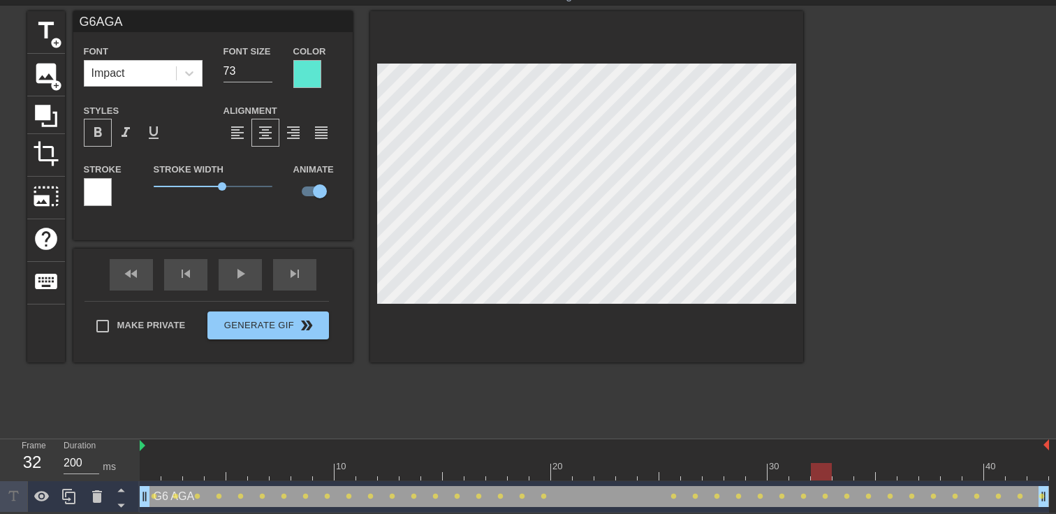
click at [844, 468] on div at bounding box center [594, 471] width 909 height 17
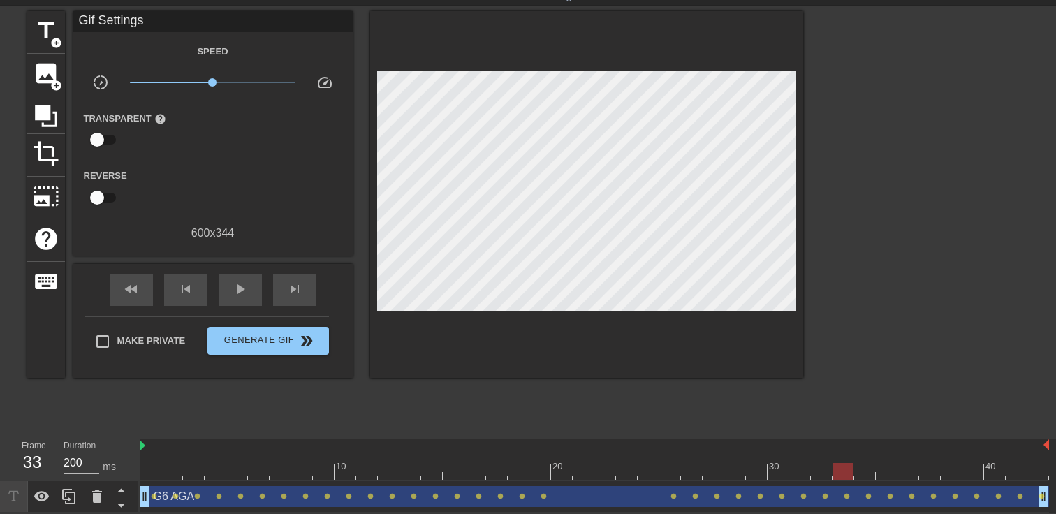
click at [937, 242] on div at bounding box center [925, 220] width 210 height 419
click at [147, 459] on div at bounding box center [151, 461] width 22 height 17
click at [138, 445] on div at bounding box center [139, 446] width 7 height 14
drag, startPoint x: 204, startPoint y: 448, endPoint x: 117, endPoint y: 448, distance: 86.6
click at [118, 448] on div "Frame 1 Duration 200 ms 10 20 30 40 G6 AGA drag_handle drag_handle lens lens le…" at bounding box center [528, 475] width 1056 height 73
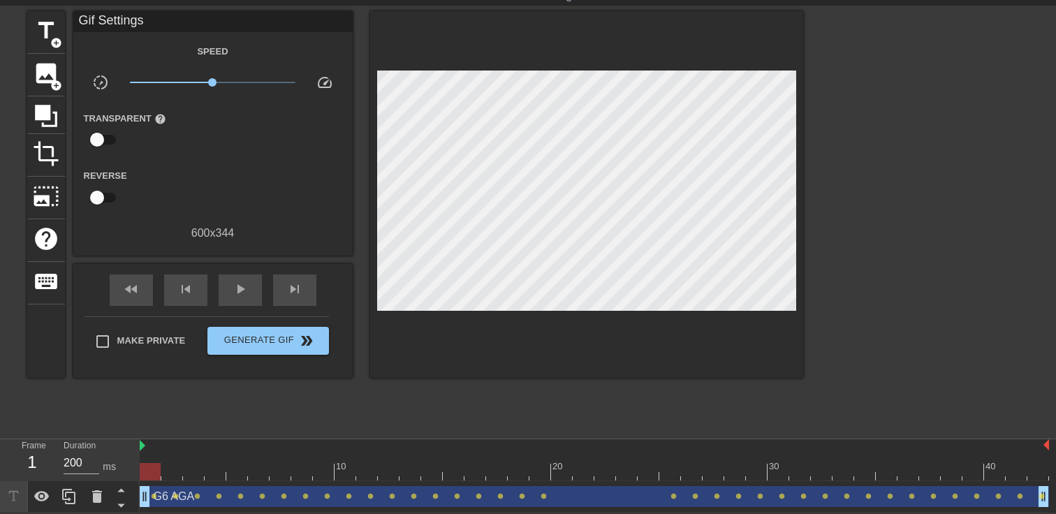
drag, startPoint x: 199, startPoint y: 495, endPoint x: 137, endPoint y: 495, distance: 62.2
click at [137, 495] on div "Frame 1 Duration 200 ms 10 20 30 40 G6 AGA drag_handle drag_handle lens lens le…" at bounding box center [528, 475] width 1056 height 73
drag, startPoint x: 145, startPoint y: 497, endPoint x: 126, endPoint y: 497, distance: 18.2
click at [126, 497] on div "Frame 1 Duration 200 ms 10 20 30 40 G6 AGA drag_handle drag_handle lens lens le…" at bounding box center [528, 475] width 1056 height 73
click at [230, 293] on div "play_arrow" at bounding box center [240, 289] width 43 height 31
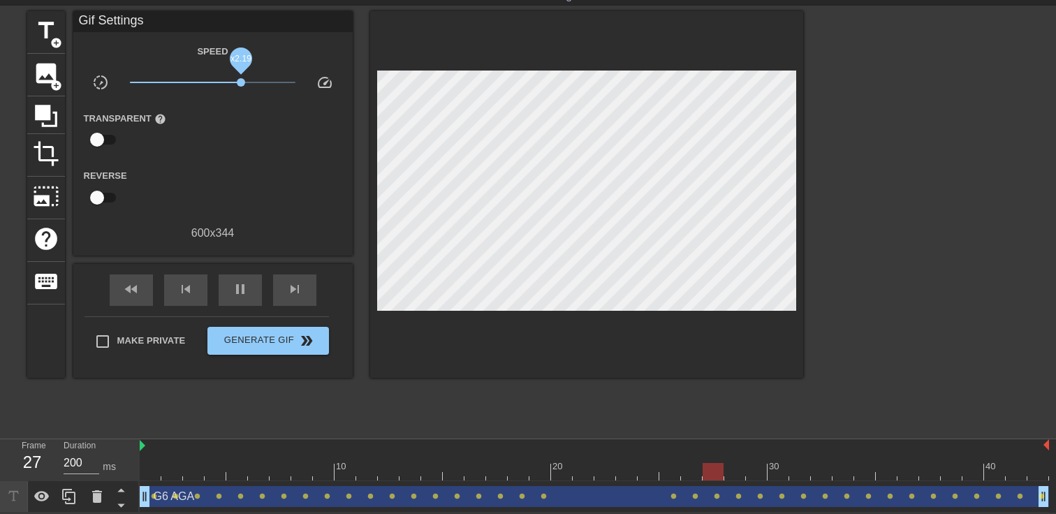
drag, startPoint x: 212, startPoint y: 81, endPoint x: 242, endPoint y: 81, distance: 30.7
click at [242, 81] on span "x2.19" at bounding box center [241, 82] width 8 height 8
drag, startPoint x: 242, startPoint y: 81, endPoint x: 235, endPoint y: 82, distance: 7.7
click at [235, 82] on span "x1.84" at bounding box center [234, 82] width 8 height 8
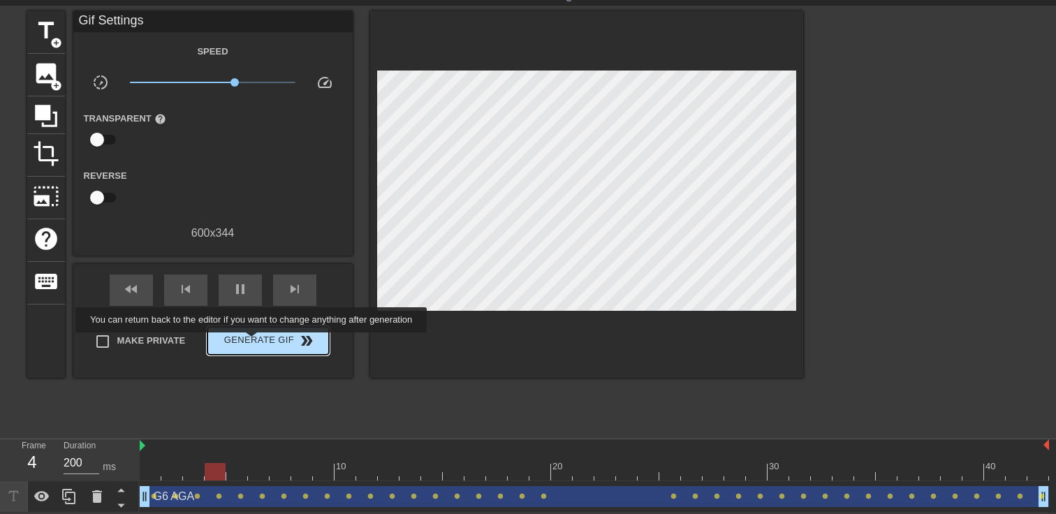
click at [261, 342] on span "Generate Gif double_arrow" at bounding box center [268, 340] width 110 height 17
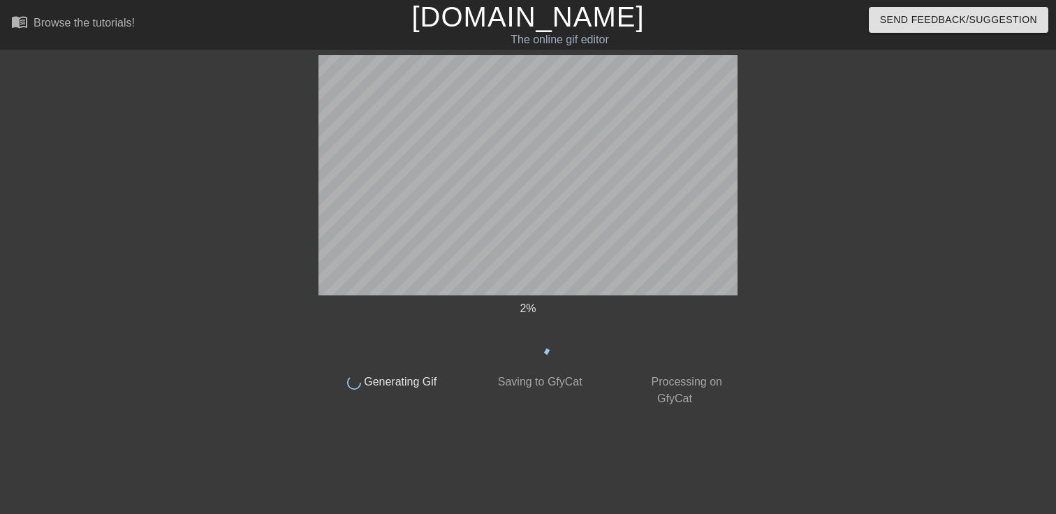
scroll to position [0, 0]
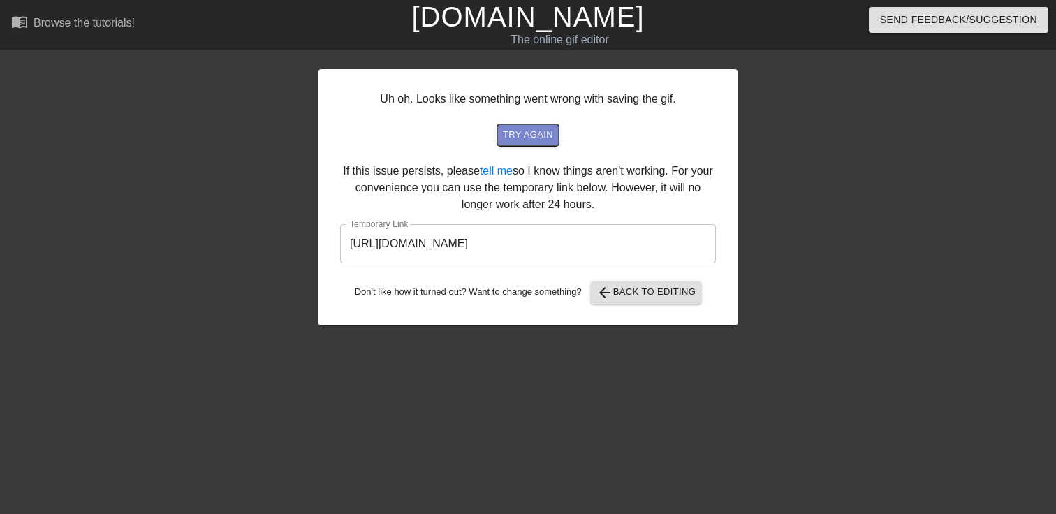
click at [533, 136] on span "try again" at bounding box center [528, 135] width 50 height 16
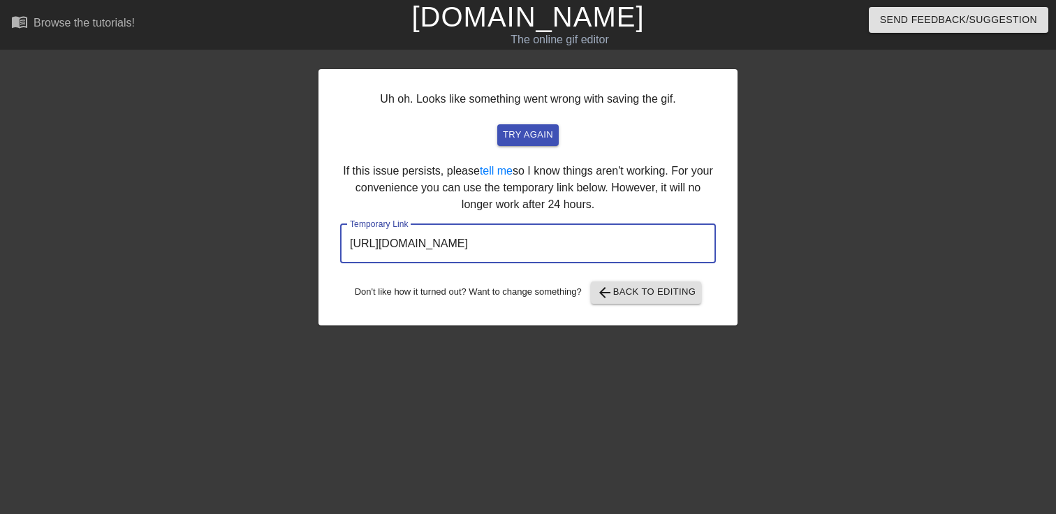
click at [650, 240] on input "[URL][DOMAIN_NAME]" at bounding box center [528, 243] width 376 height 39
drag, startPoint x: 657, startPoint y: 242, endPoint x: 345, endPoint y: 233, distance: 311.6
click at [345, 233] on input "[URL][DOMAIN_NAME]" at bounding box center [528, 243] width 376 height 39
